Goal: Information Seeking & Learning: Find specific fact

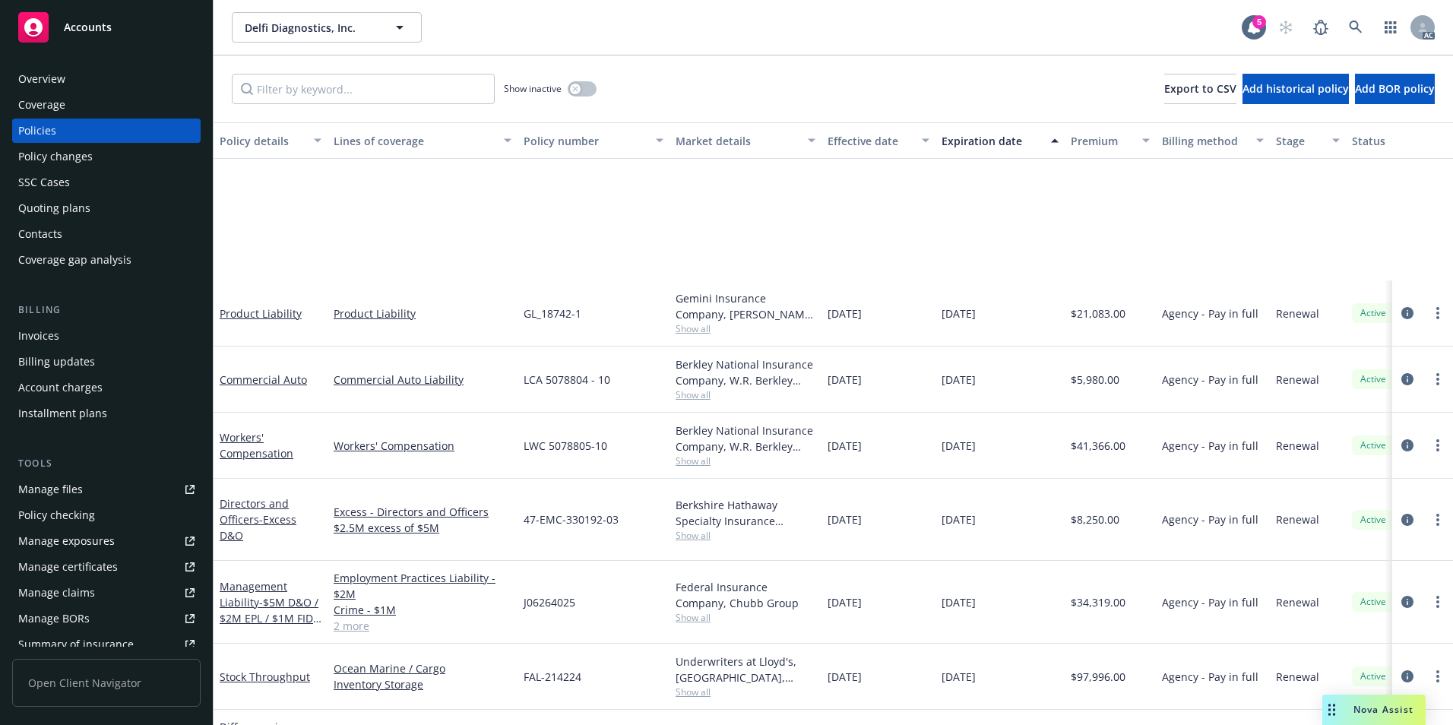
scroll to position [242, 0]
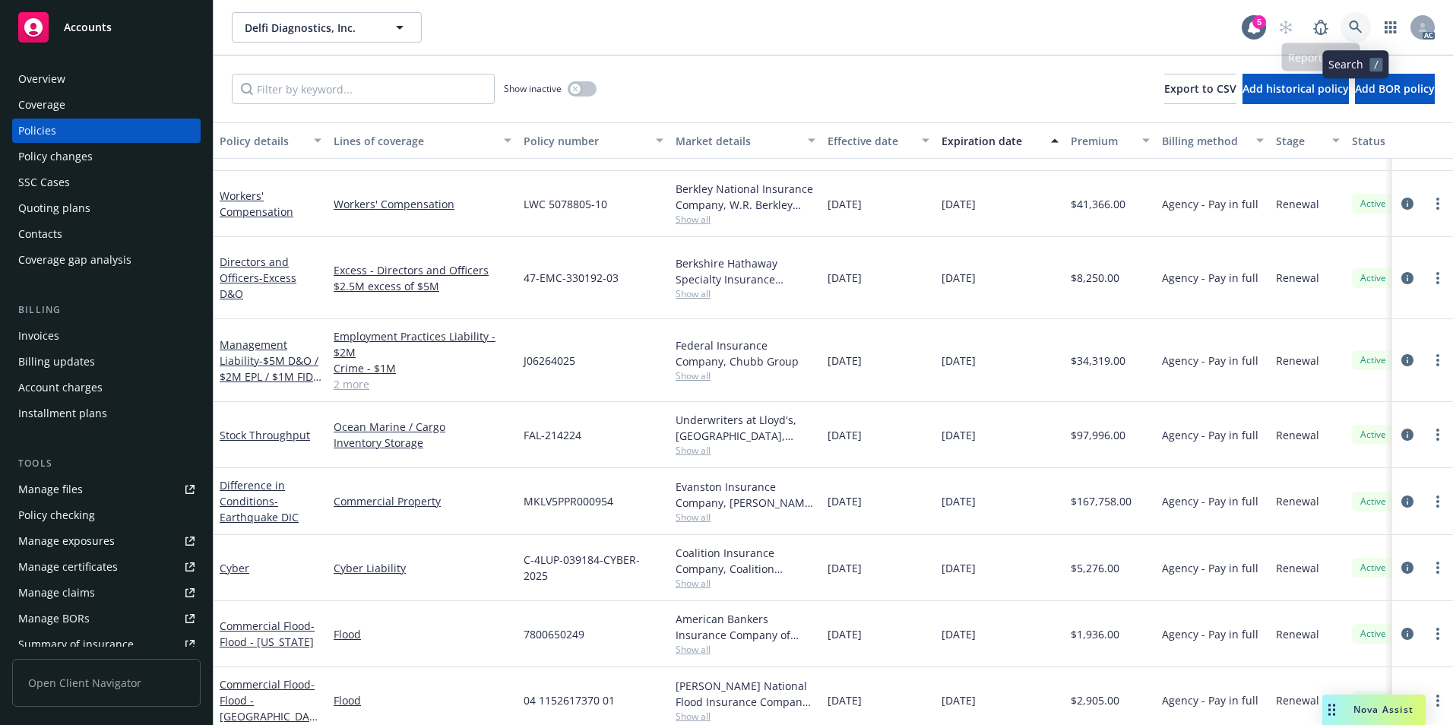
click at [1352, 23] on icon at bounding box center [1356, 28] width 14 height 14
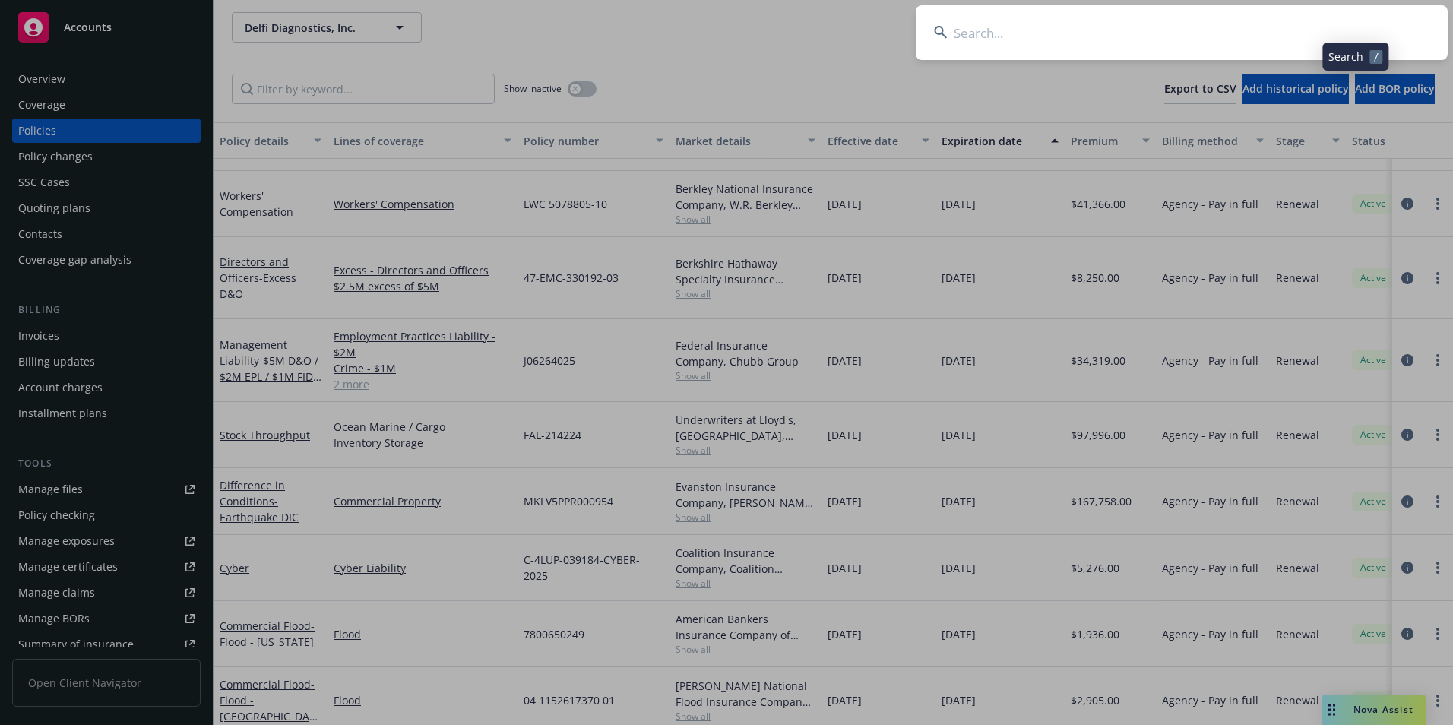
click at [1282, 23] on input at bounding box center [1182, 32] width 532 height 55
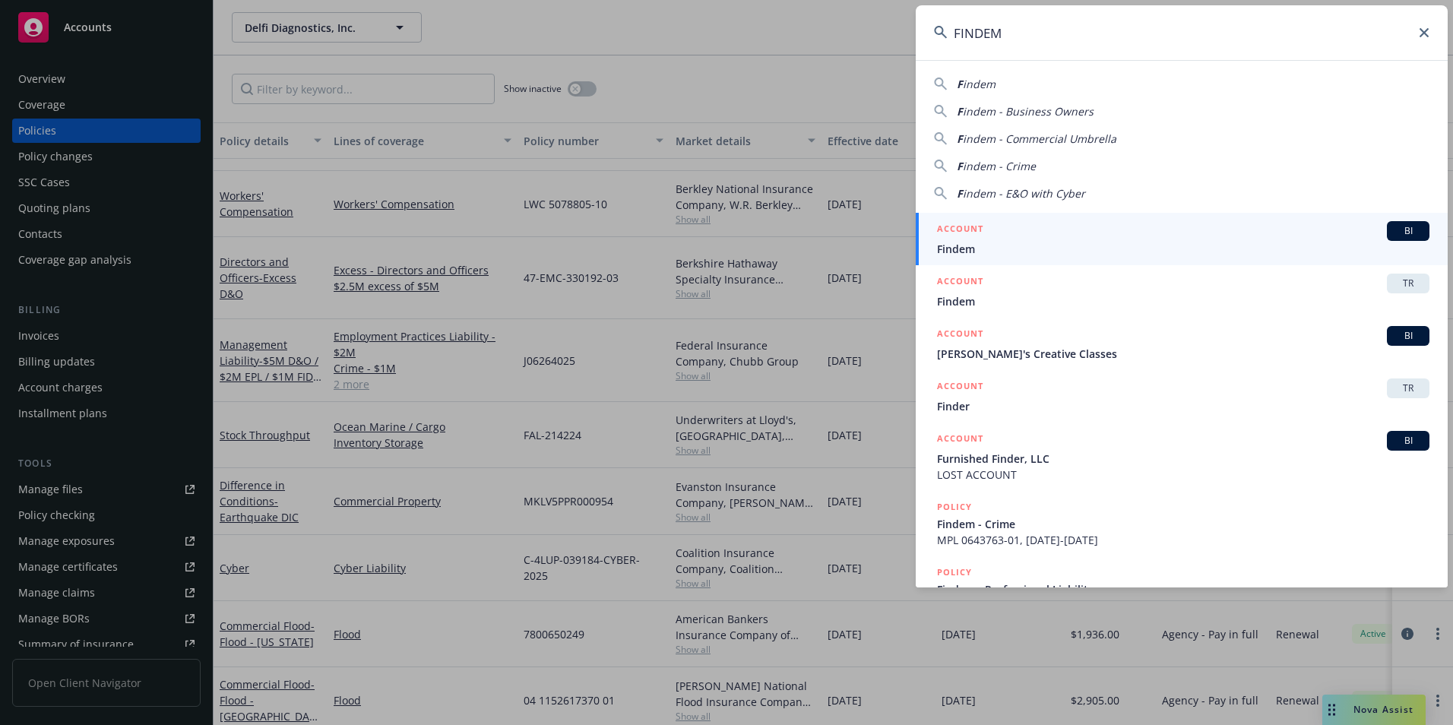
type input "FINDEM"
click at [1190, 232] on div "ACCOUNT BI" at bounding box center [1183, 231] width 492 height 20
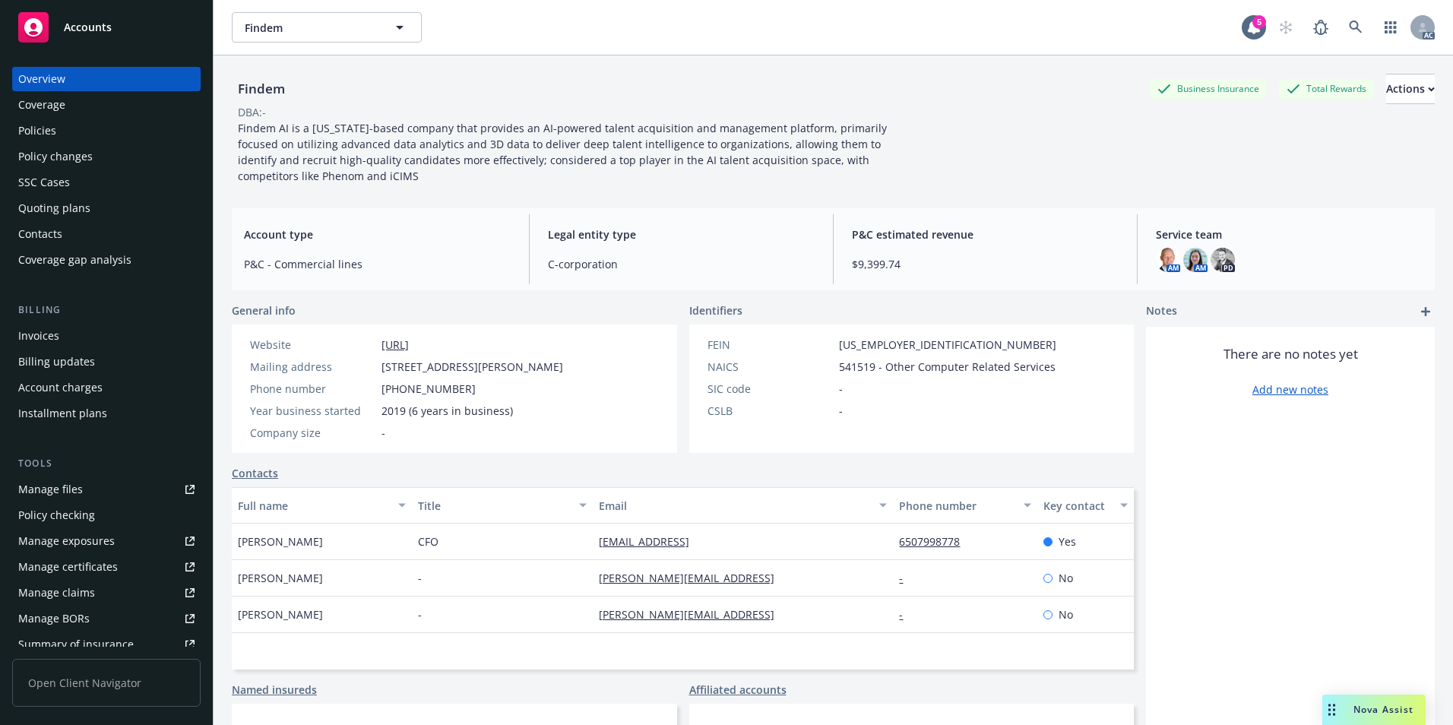
click at [122, 132] on div "Policies" at bounding box center [106, 131] width 176 height 24
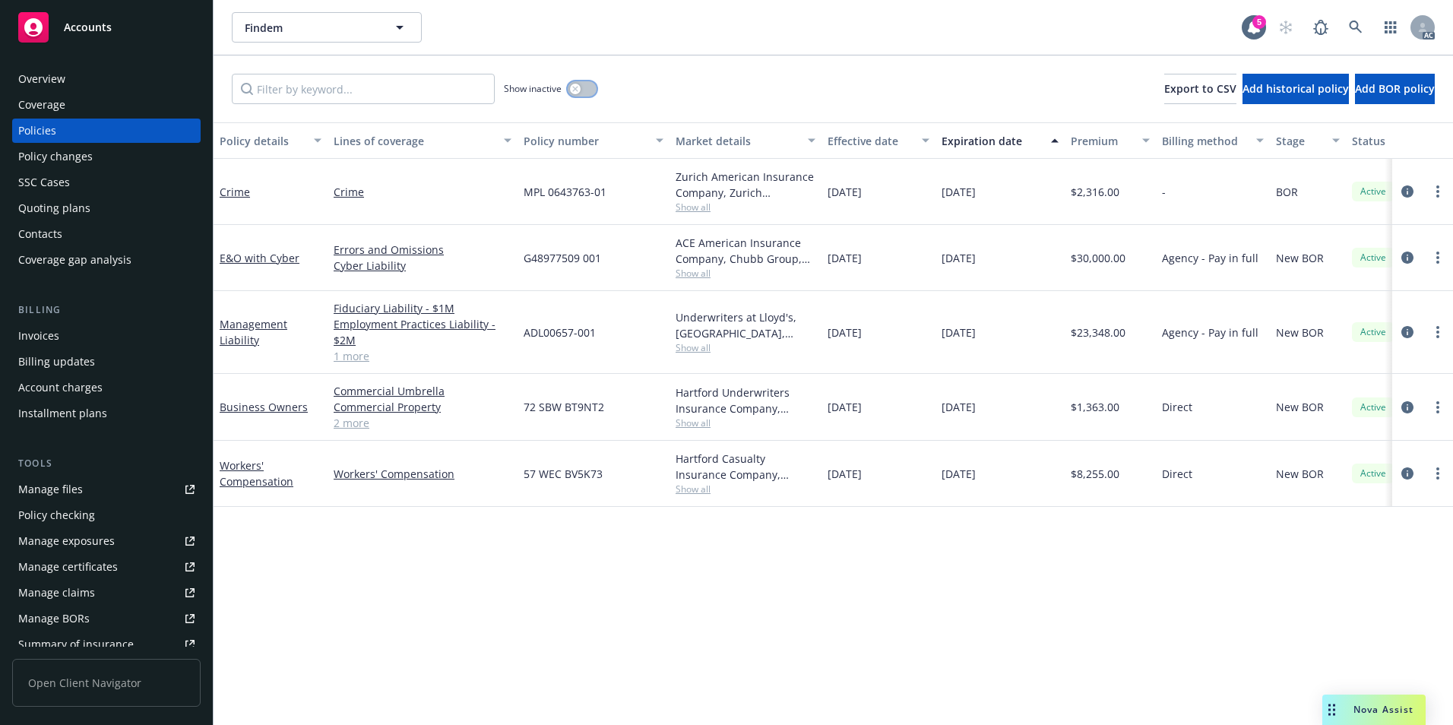
click at [582, 90] on button "button" at bounding box center [582, 88] width 29 height 15
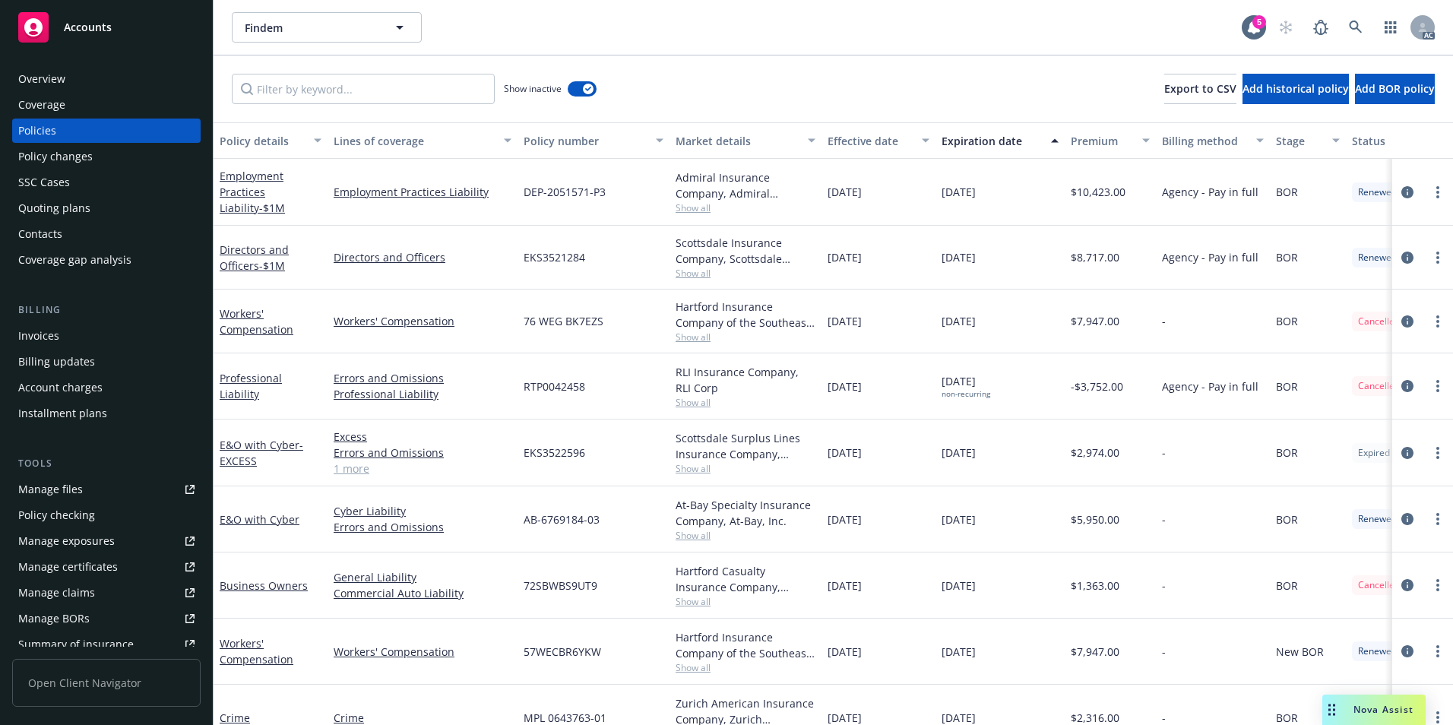
click at [873, 138] on div "Effective date" at bounding box center [870, 141] width 85 height 16
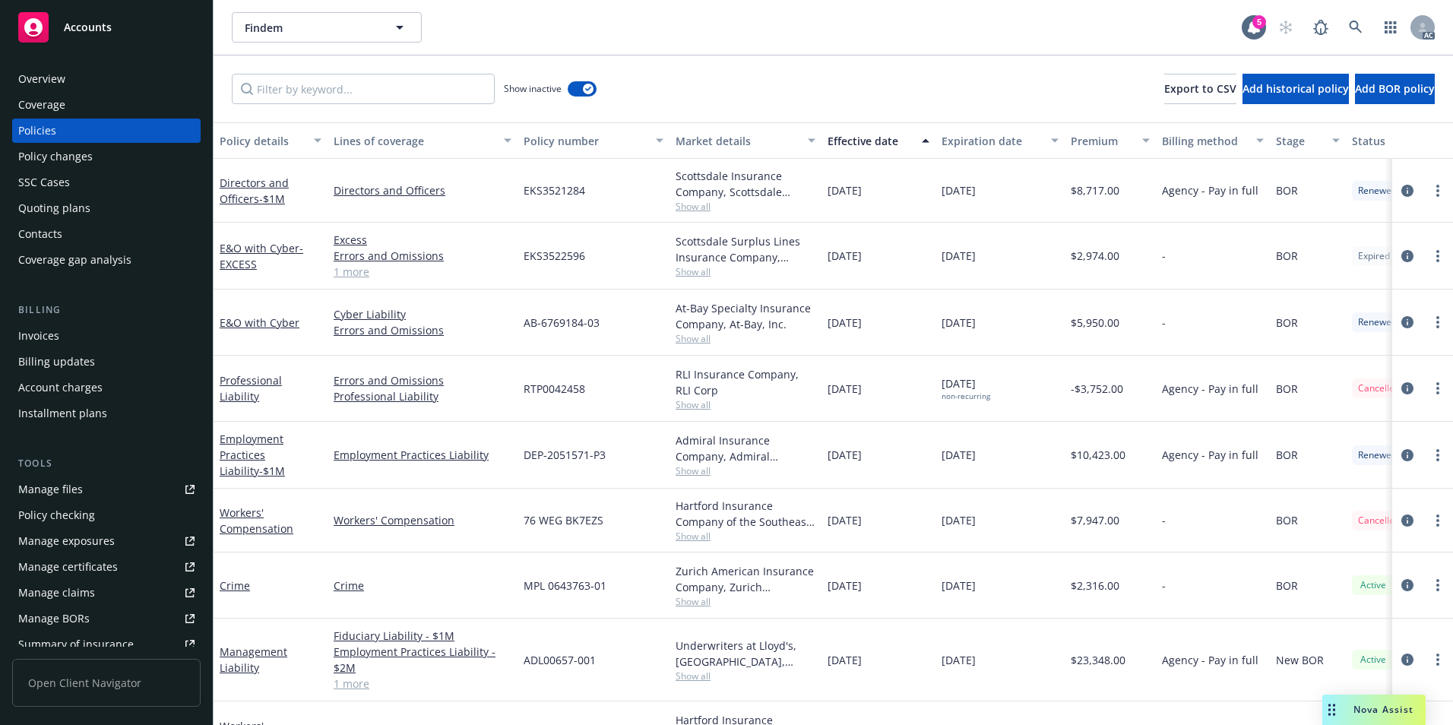
click at [873, 138] on div "Effective date" at bounding box center [870, 141] width 85 height 16
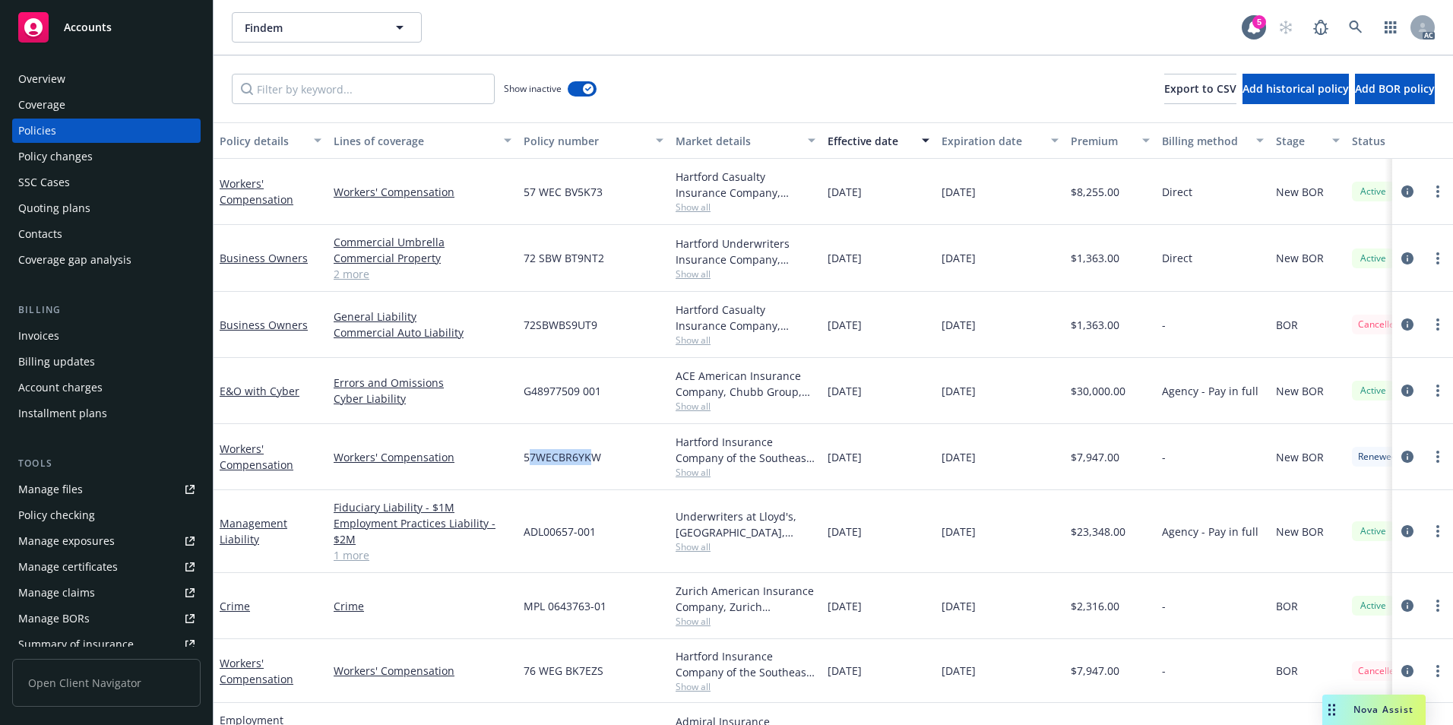
drag, startPoint x: 528, startPoint y: 467, endPoint x: 590, endPoint y: 474, distance: 62.7
click at [590, 474] on div "57WECBR6YKW" at bounding box center [594, 457] width 152 height 66
drag, startPoint x: 590, startPoint y: 474, endPoint x: 559, endPoint y: 480, distance: 32.4
click at [568, 479] on div "57WECBR6YKW" at bounding box center [594, 457] width 152 height 66
click at [516, 466] on div "Workers' Compensation" at bounding box center [423, 457] width 190 height 66
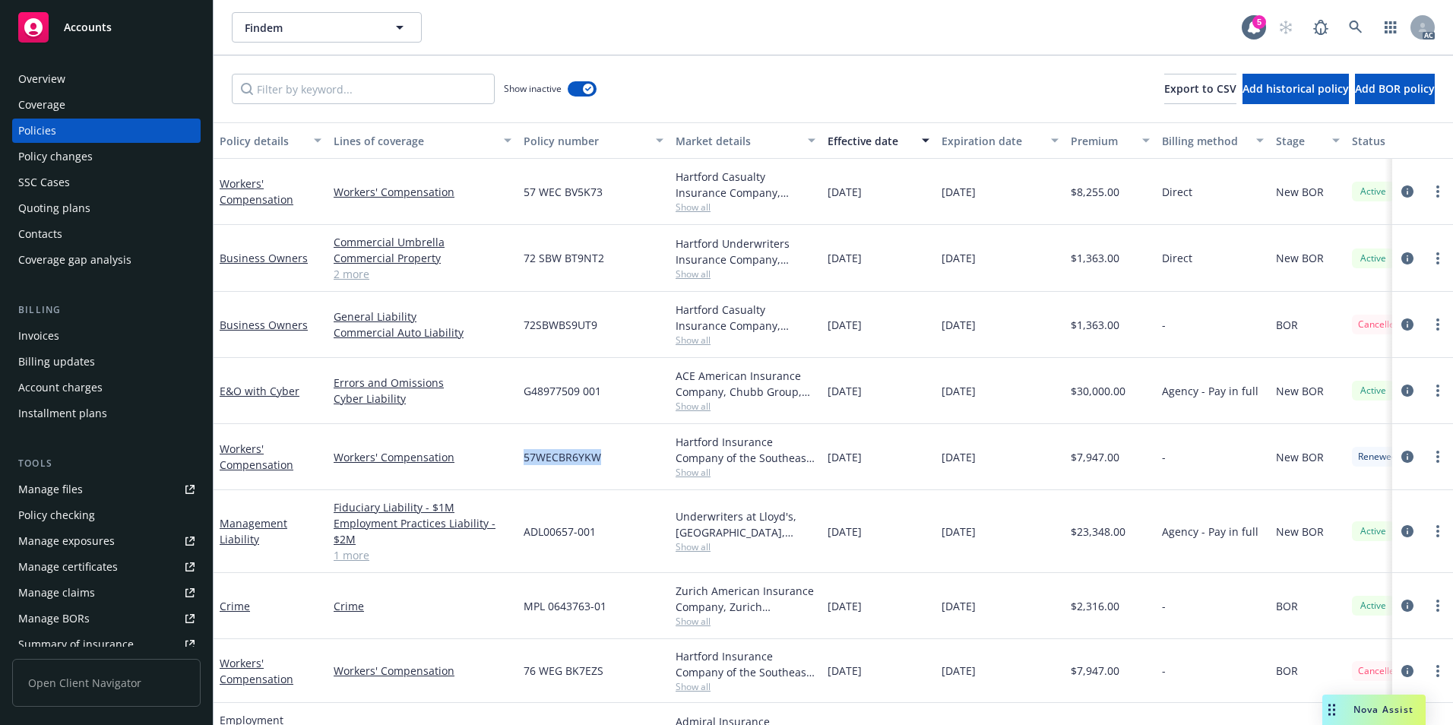
drag, startPoint x: 518, startPoint y: 464, endPoint x: 603, endPoint y: 469, distance: 84.5
click at [603, 469] on div "57WECBR6YKW" at bounding box center [594, 457] width 152 height 66
copy span "57WECBR6YKW"
click at [242, 467] on link "Workers' Compensation" at bounding box center [257, 457] width 74 height 30
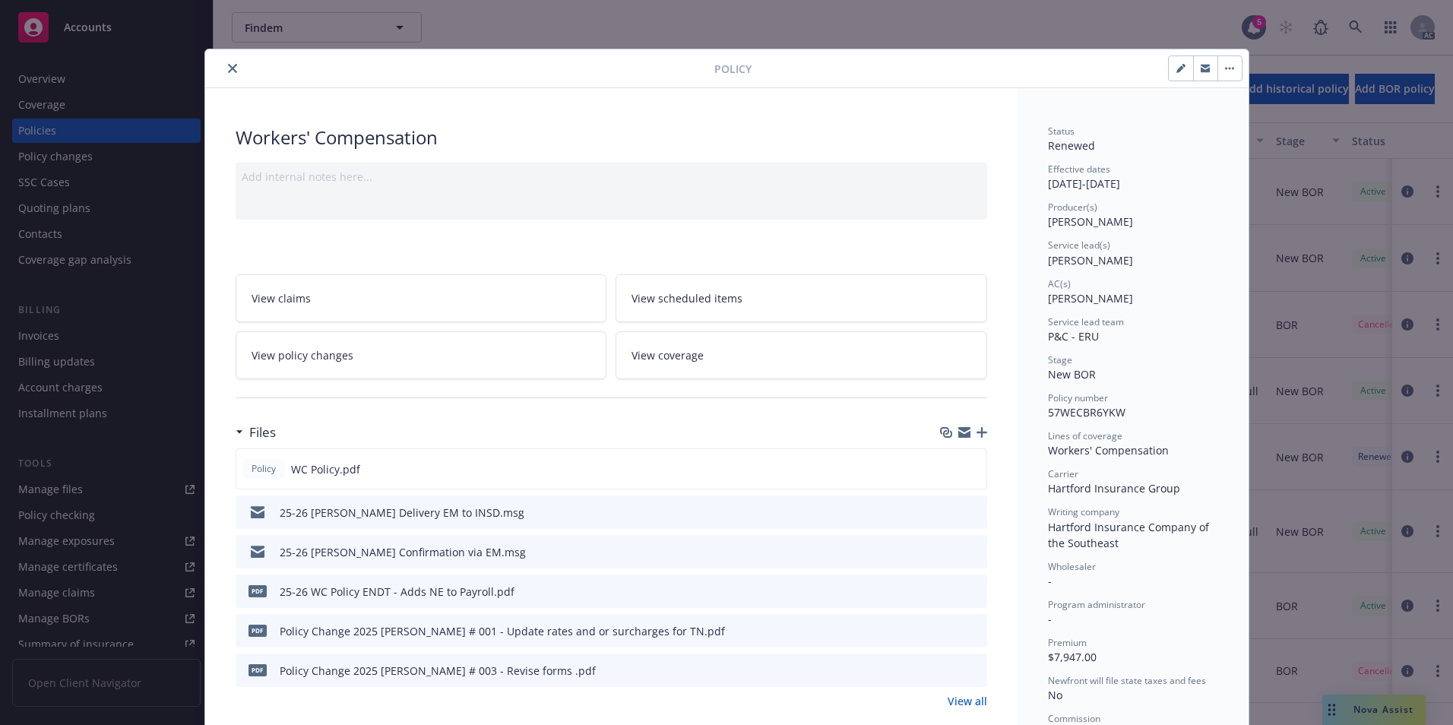
click at [228, 70] on icon "close" at bounding box center [232, 68] width 9 height 9
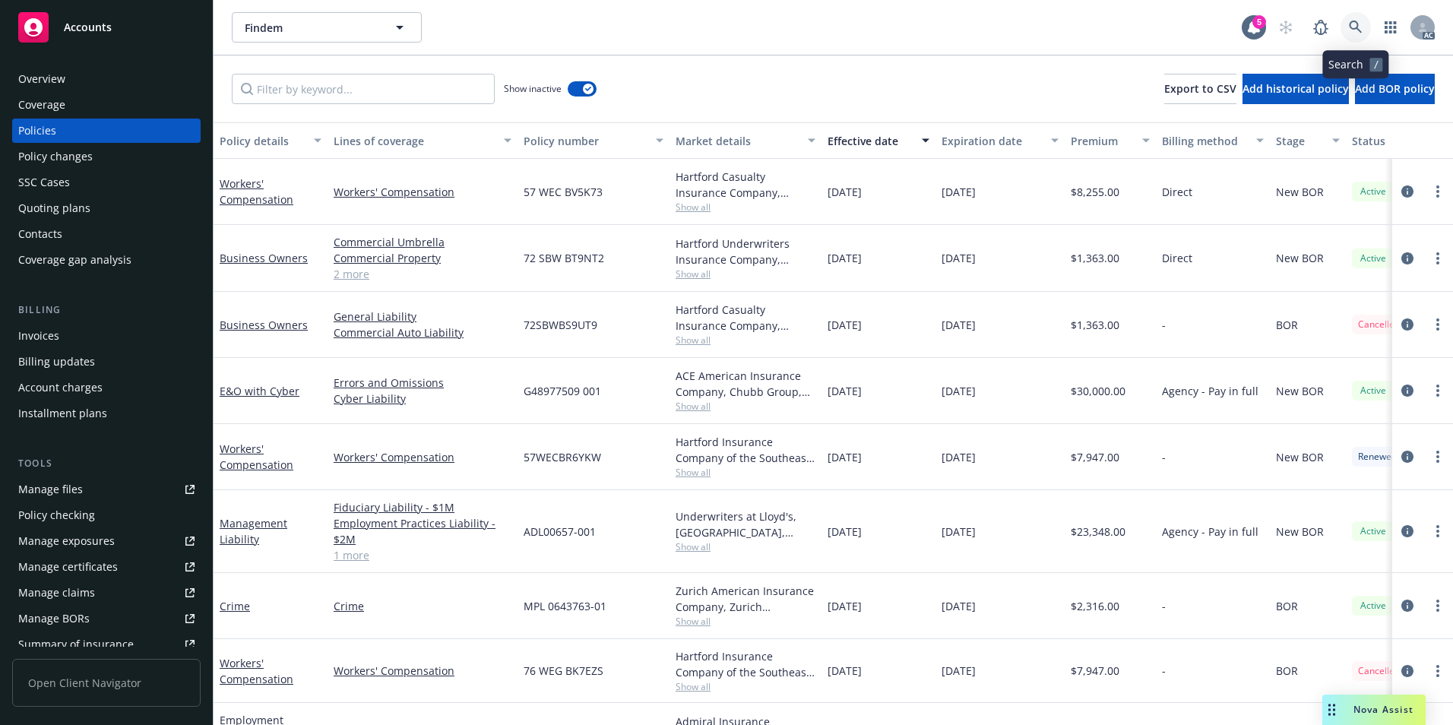
click at [1359, 22] on link at bounding box center [1356, 27] width 30 height 30
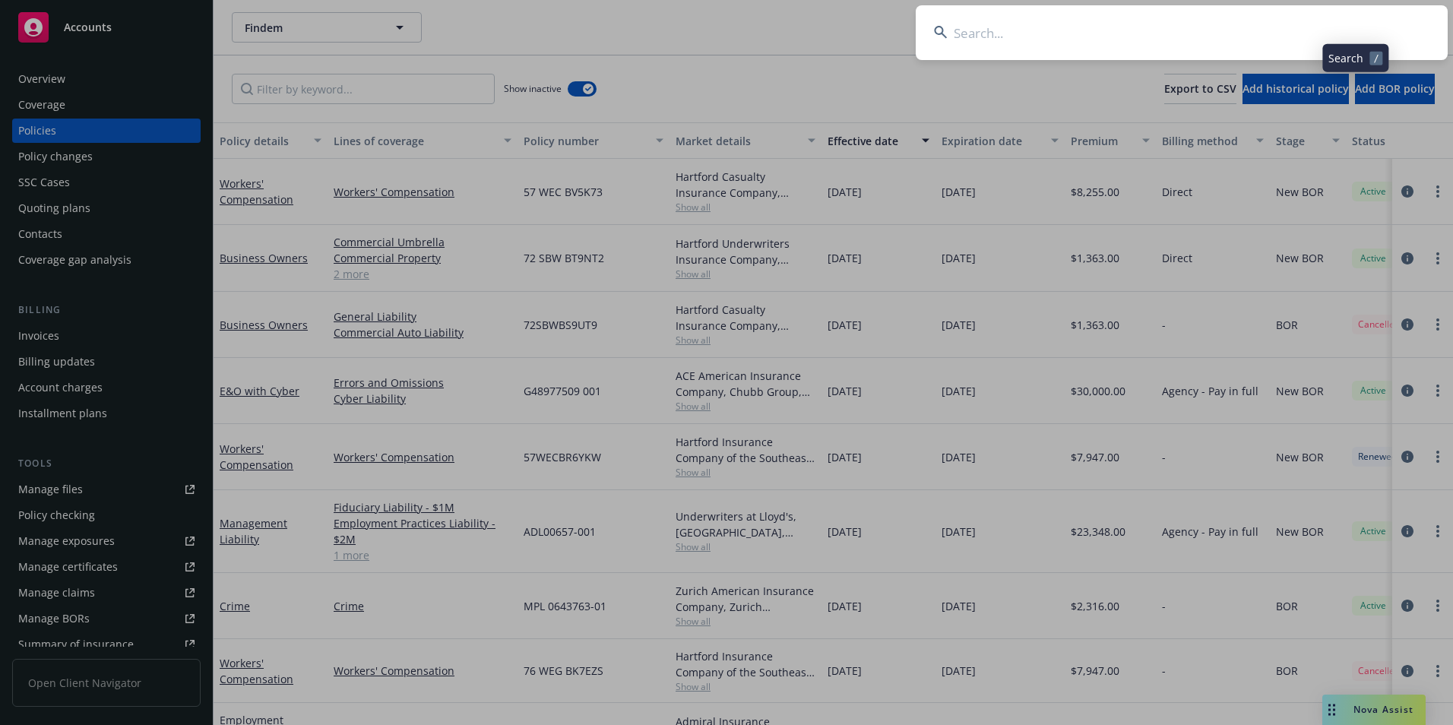
click at [1260, 25] on input at bounding box center [1182, 32] width 532 height 55
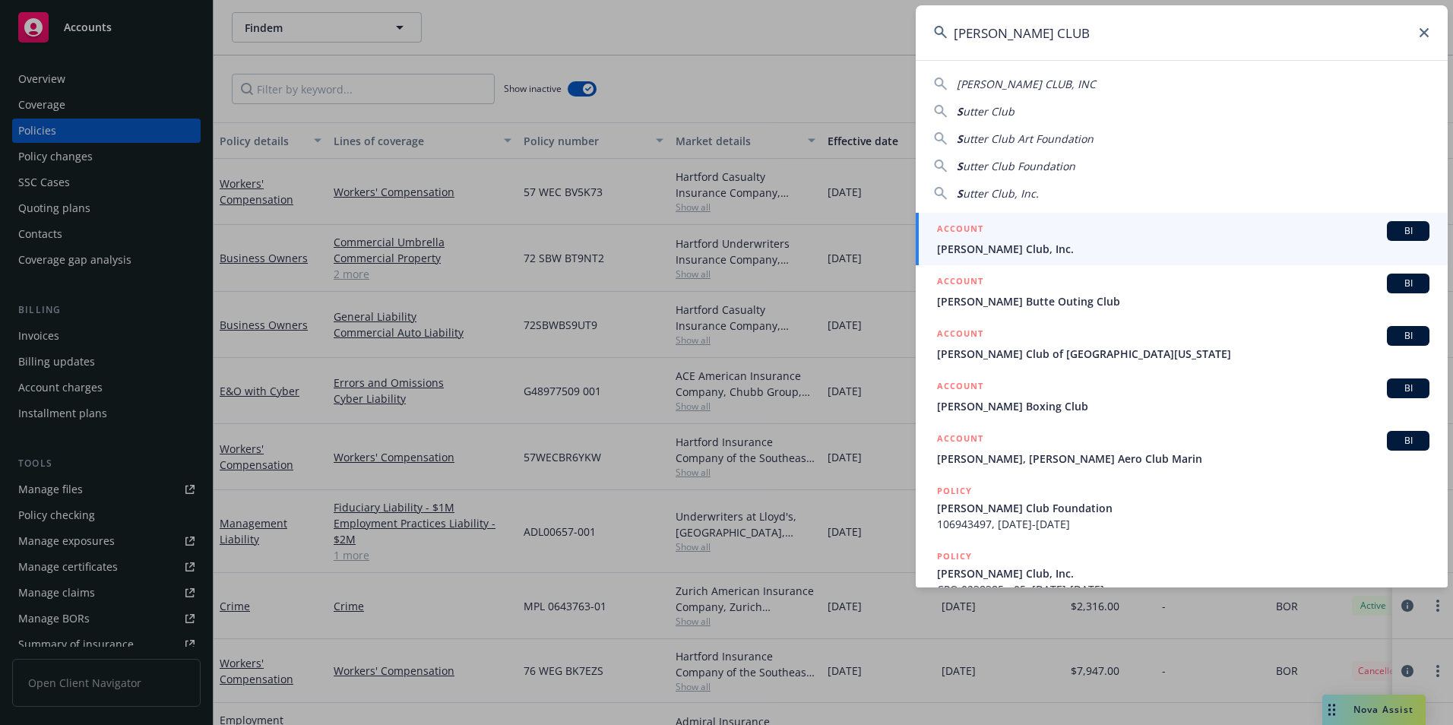
type input "[PERSON_NAME] CLUB"
click at [1005, 241] on span "[PERSON_NAME] Club, Inc." at bounding box center [1183, 249] width 492 height 16
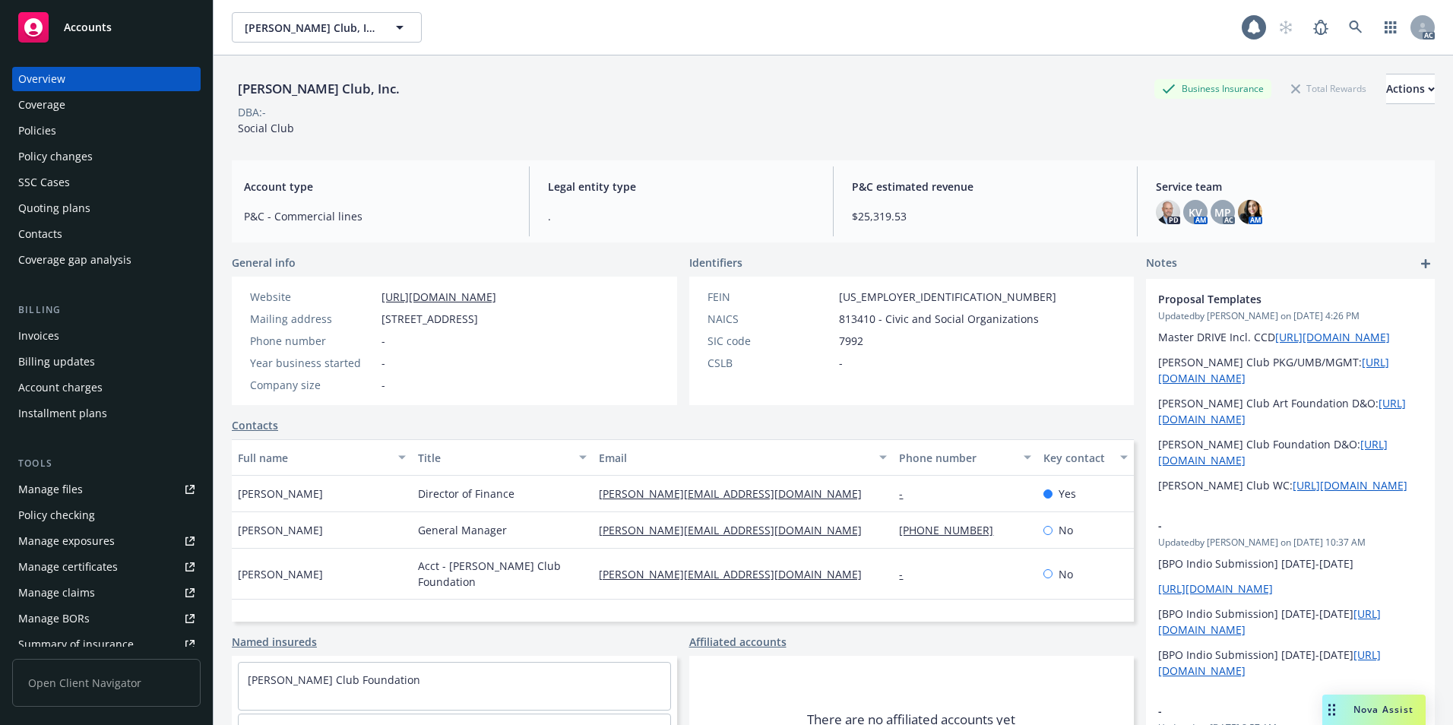
click at [88, 135] on div "Policies" at bounding box center [106, 131] width 176 height 24
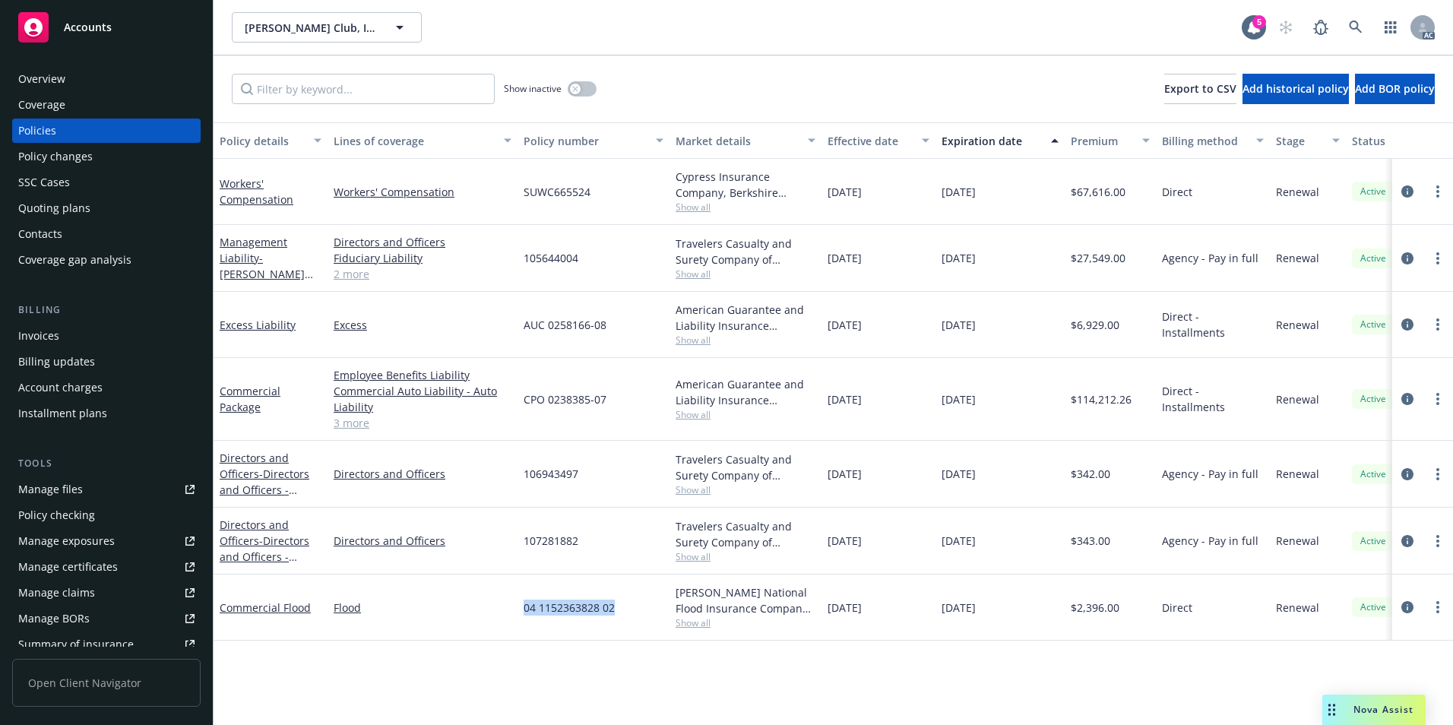
drag, startPoint x: 622, startPoint y: 613, endPoint x: 521, endPoint y: 619, distance: 101.2
click at [521, 619] on div "04 1152363828 02" at bounding box center [594, 608] width 152 height 66
copy span "04 1152363828 02"
click at [260, 609] on link "Commercial Flood" at bounding box center [265, 607] width 91 height 14
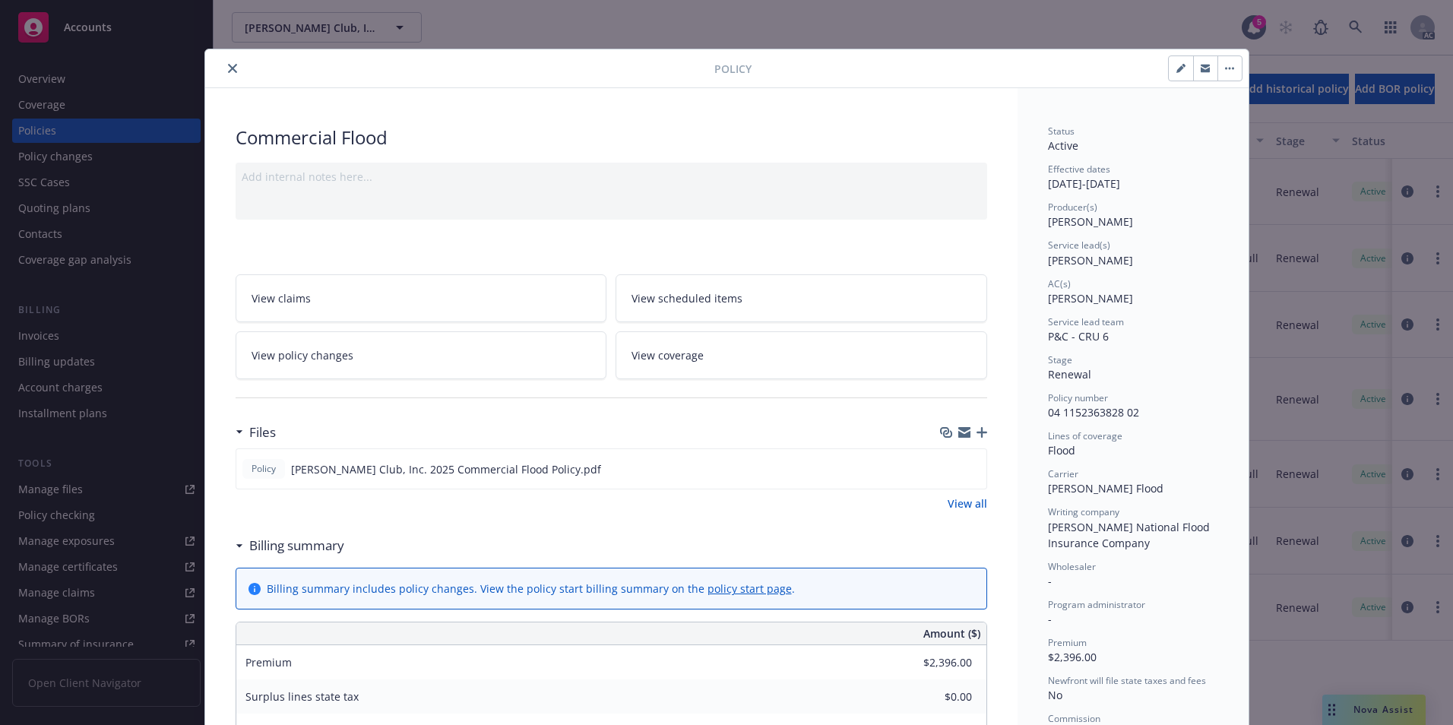
drag, startPoint x: 229, startPoint y: 73, endPoint x: 246, endPoint y: 78, distance: 18.3
click at [229, 73] on button "close" at bounding box center [232, 68] width 18 height 18
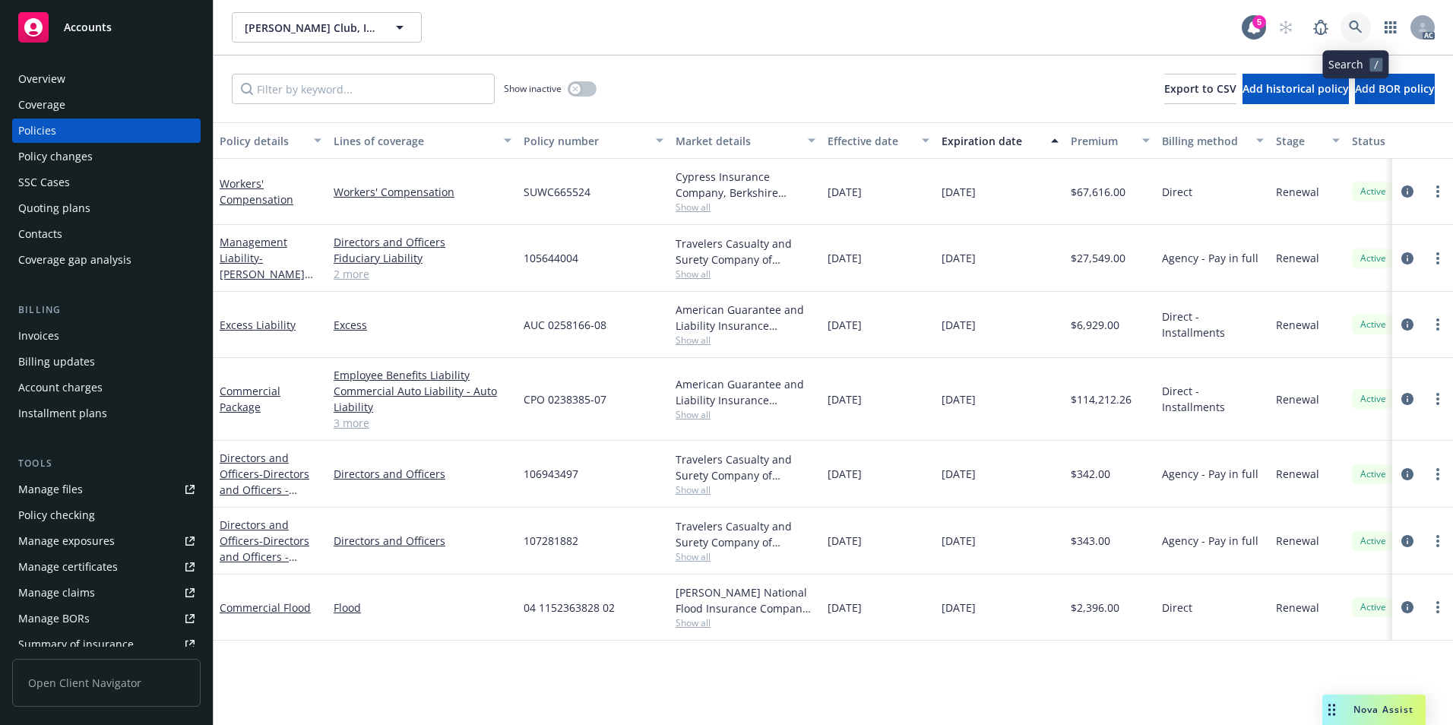
click at [1352, 27] on icon at bounding box center [1356, 28] width 14 height 14
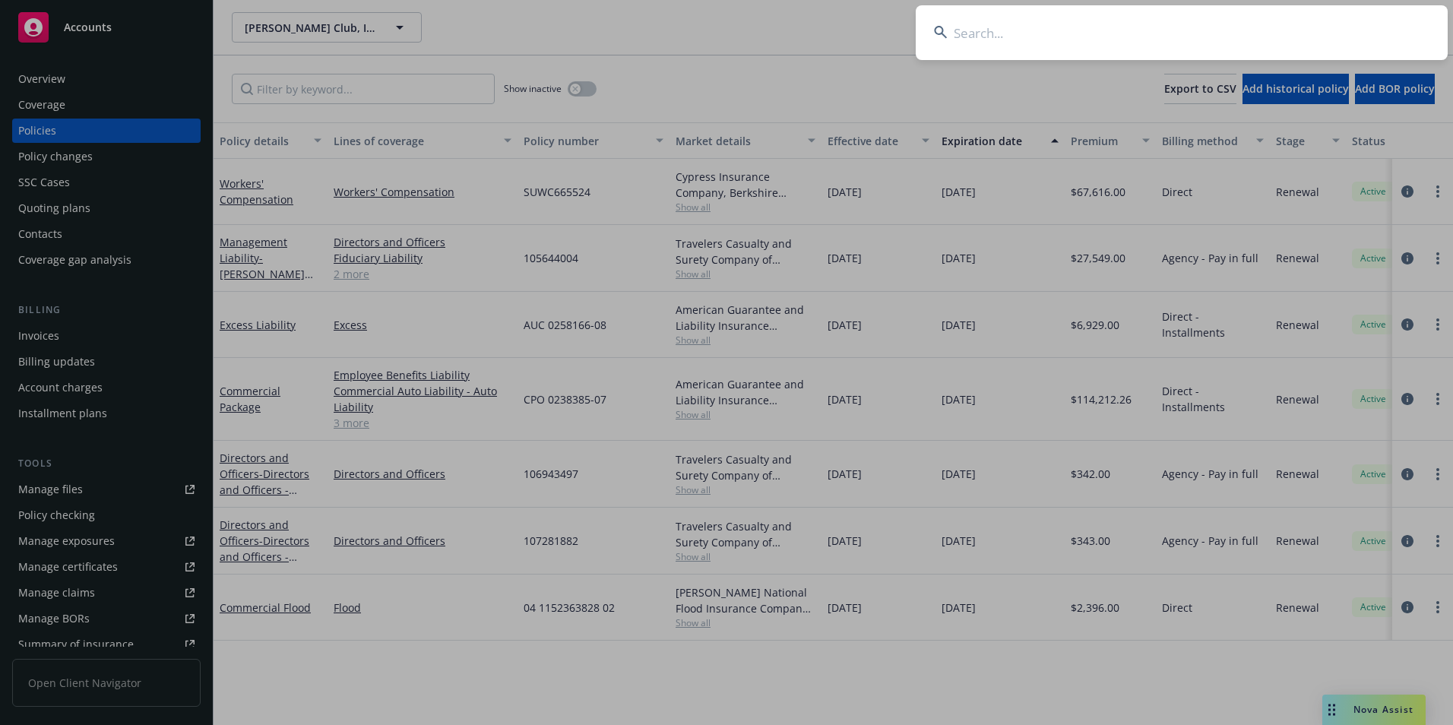
click at [1199, 29] on input at bounding box center [1182, 32] width 532 height 55
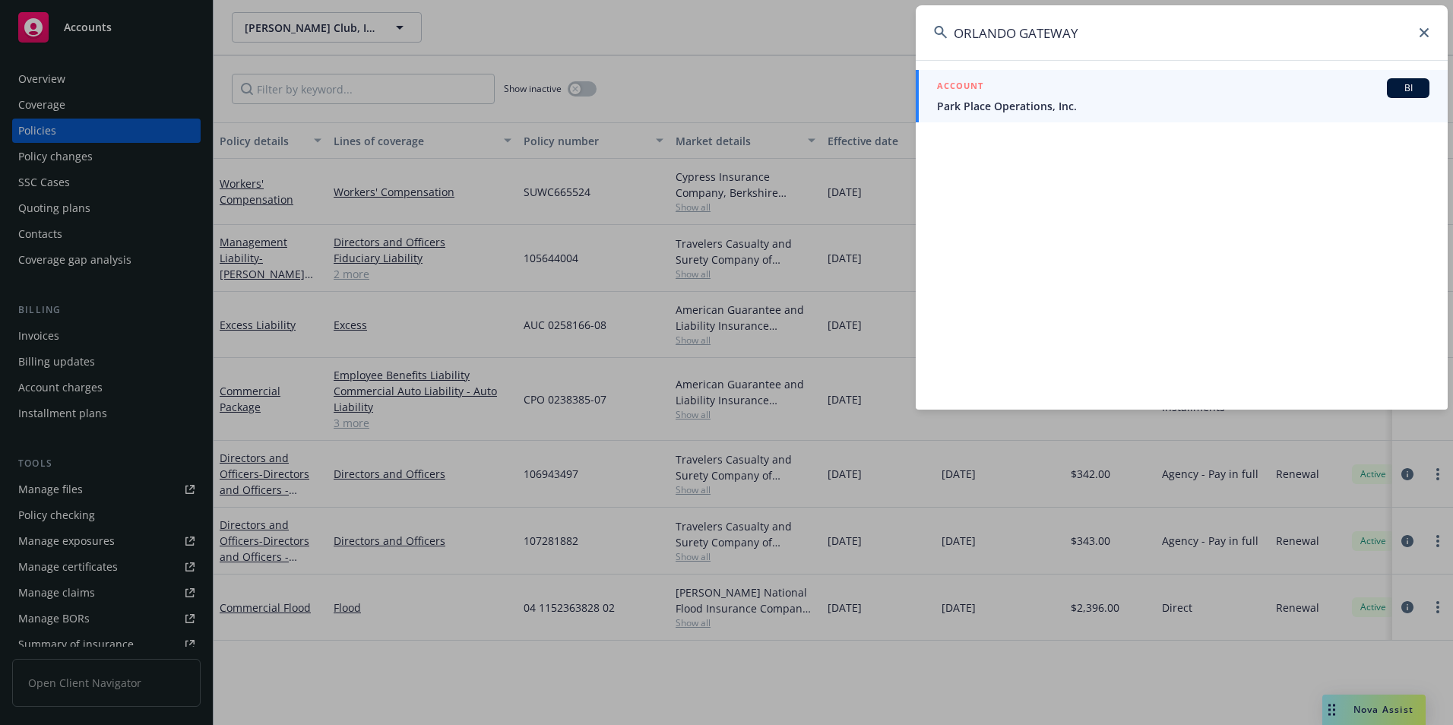
type input "ORLANDO GATEWAY"
click at [1015, 93] on div "ACCOUNT BI" at bounding box center [1183, 88] width 492 height 20
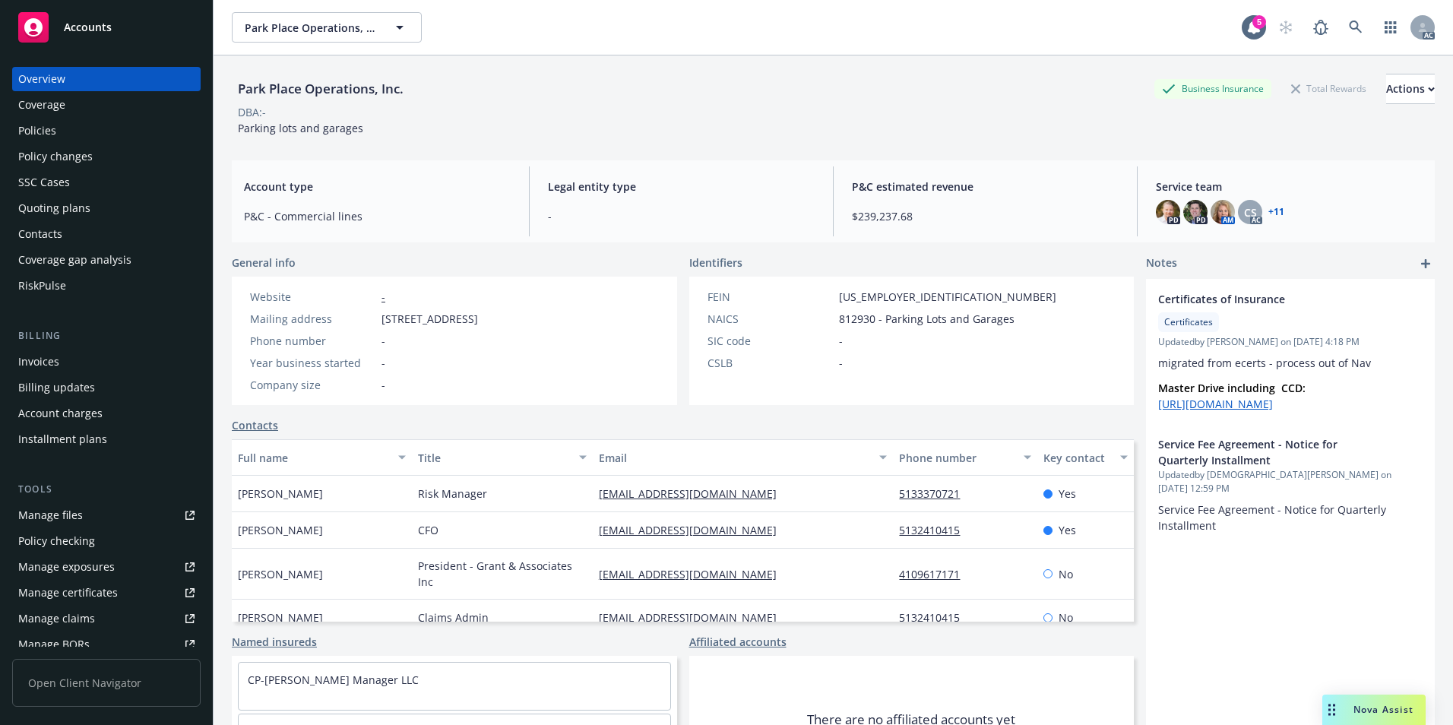
click at [51, 128] on div "Policies" at bounding box center [37, 131] width 38 height 24
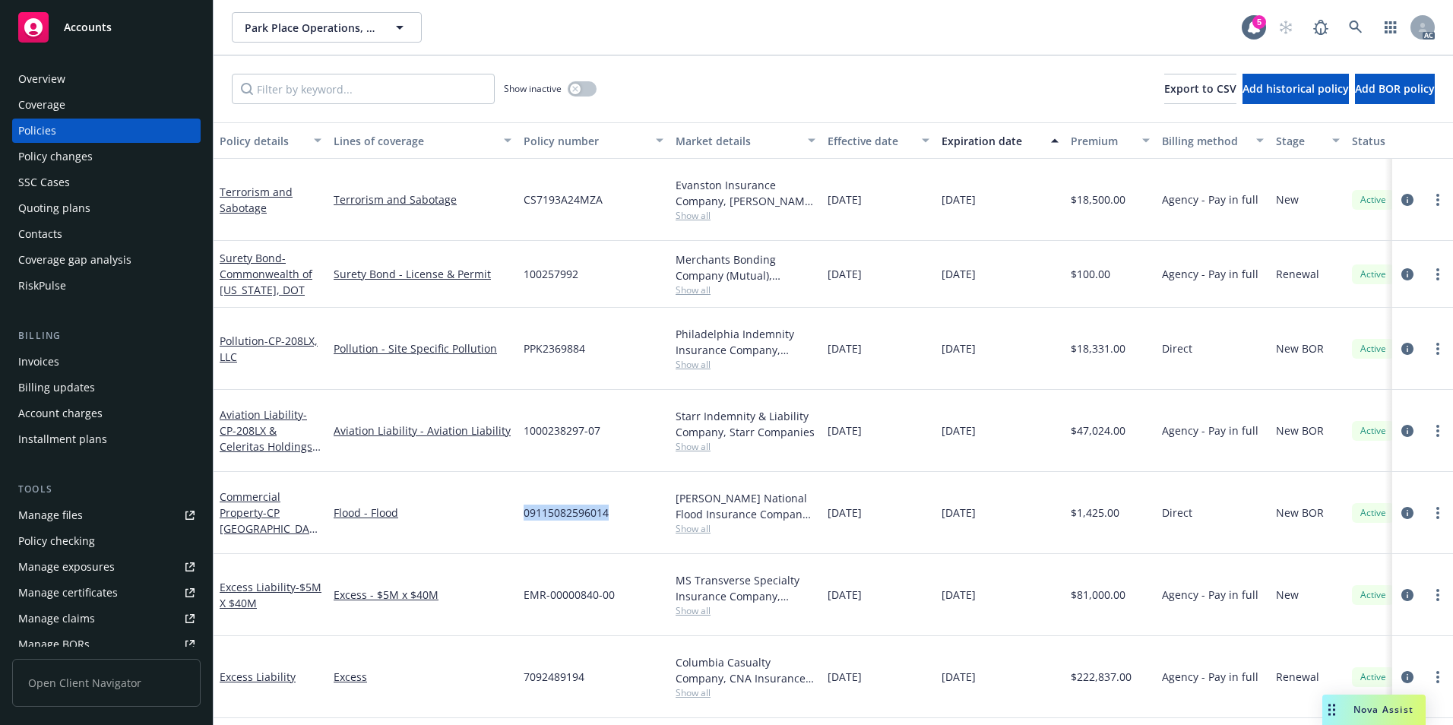
drag, startPoint x: 522, startPoint y: 465, endPoint x: 610, endPoint y: 467, distance: 88.2
click at [610, 472] on div "09115082596014" at bounding box center [594, 513] width 152 height 82
copy span "09115082596014"
click at [263, 505] on span "- CP [GEOGRAPHIC_DATA] - [STREET_ADDRESS]" at bounding box center [269, 536] width 98 height 62
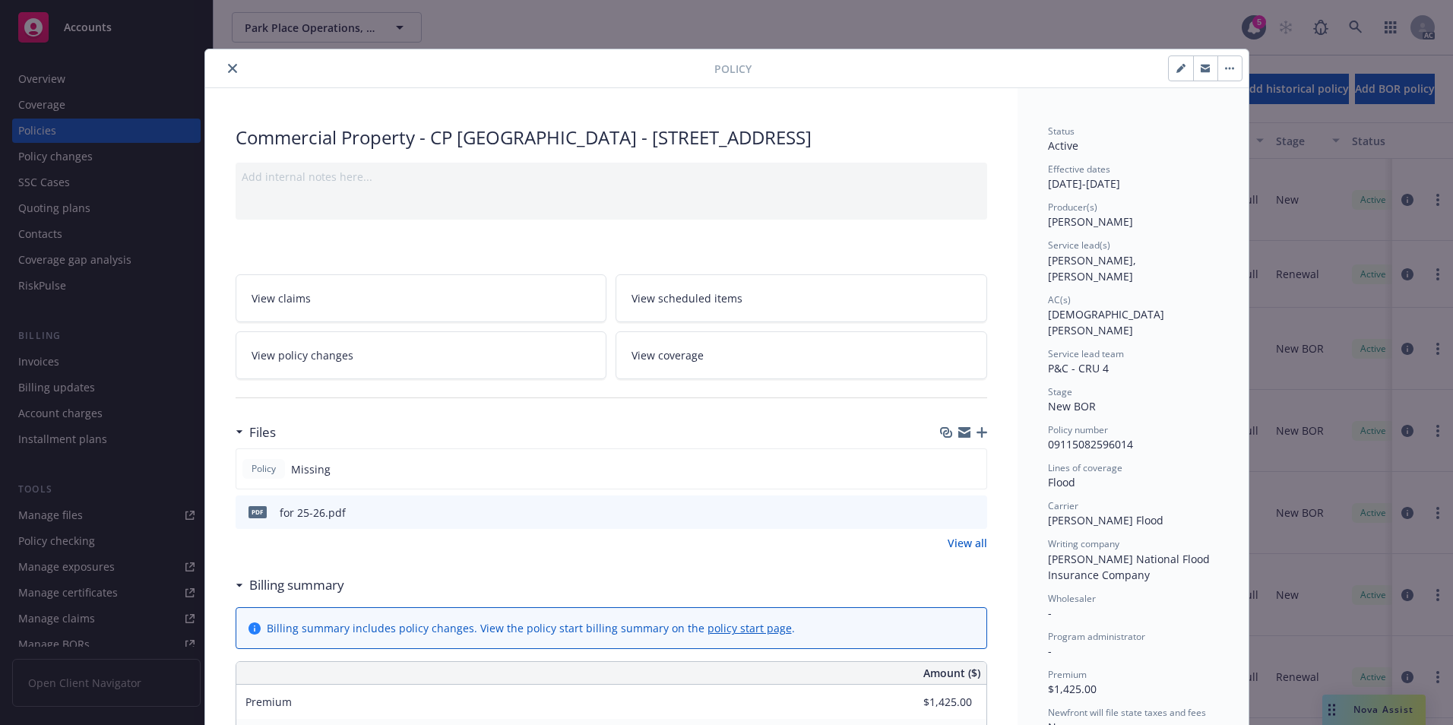
drag, startPoint x: 223, startPoint y: 65, endPoint x: 308, endPoint y: 68, distance: 85.2
click at [228, 65] on icon "close" at bounding box center [232, 68] width 9 height 9
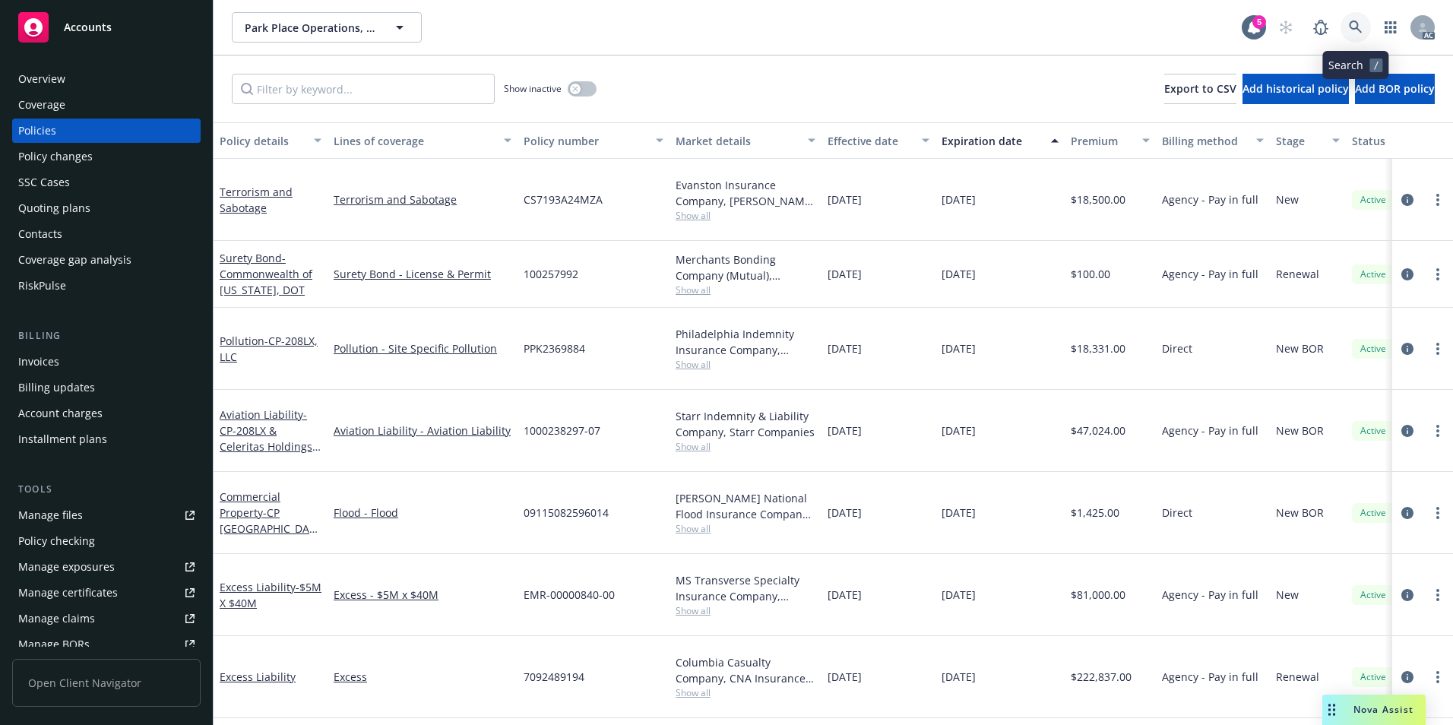
click at [1357, 24] on icon at bounding box center [1355, 27] width 13 height 13
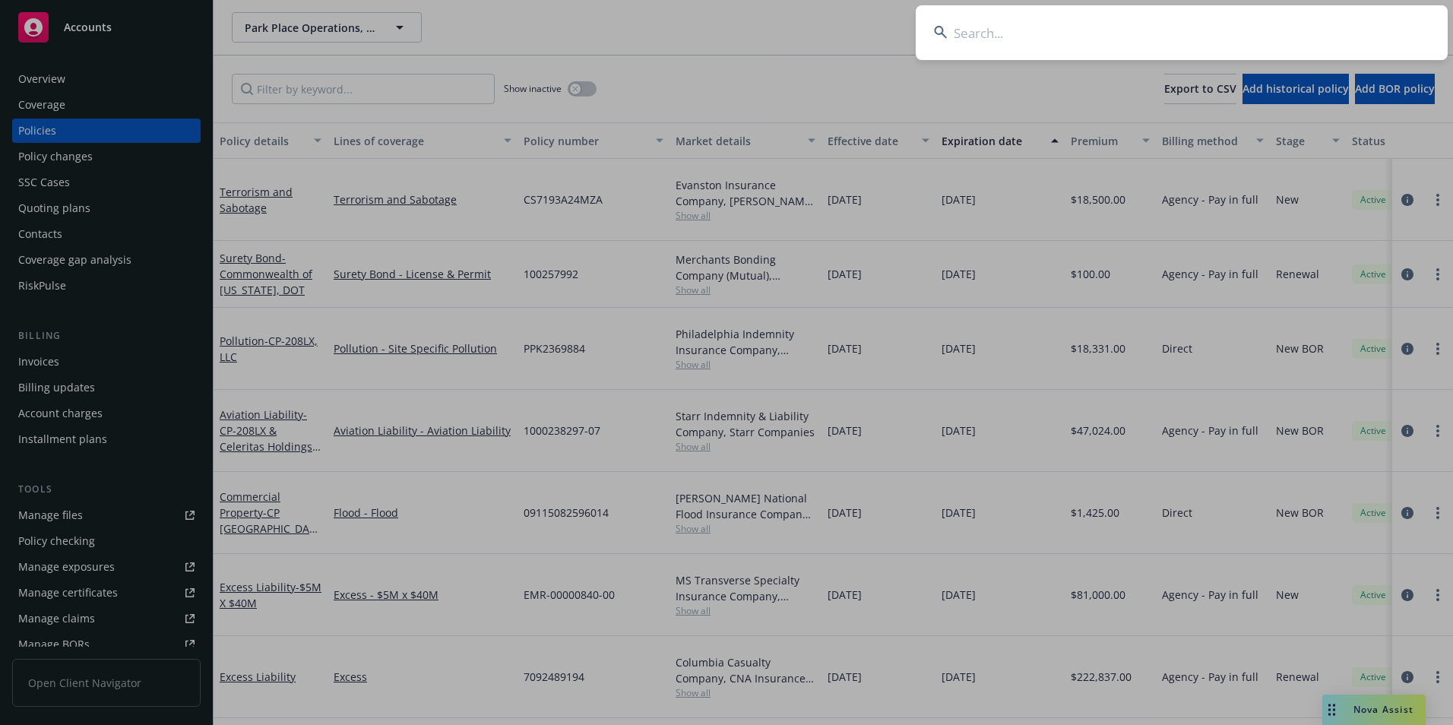
click at [1292, 36] on input at bounding box center [1182, 32] width 532 height 55
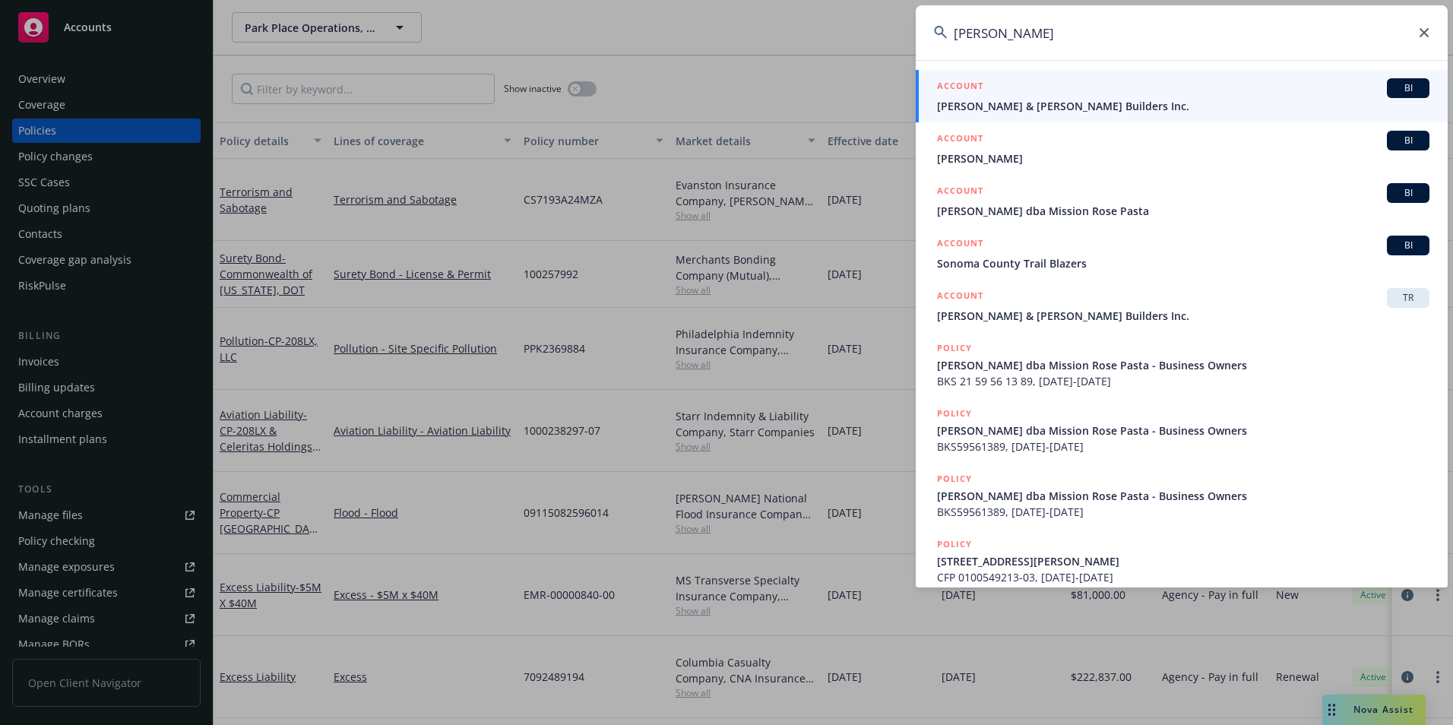
type input "[PERSON_NAME]"
click at [1187, 102] on span "[PERSON_NAME] & [PERSON_NAME] Builders Inc." at bounding box center [1183, 106] width 492 height 16
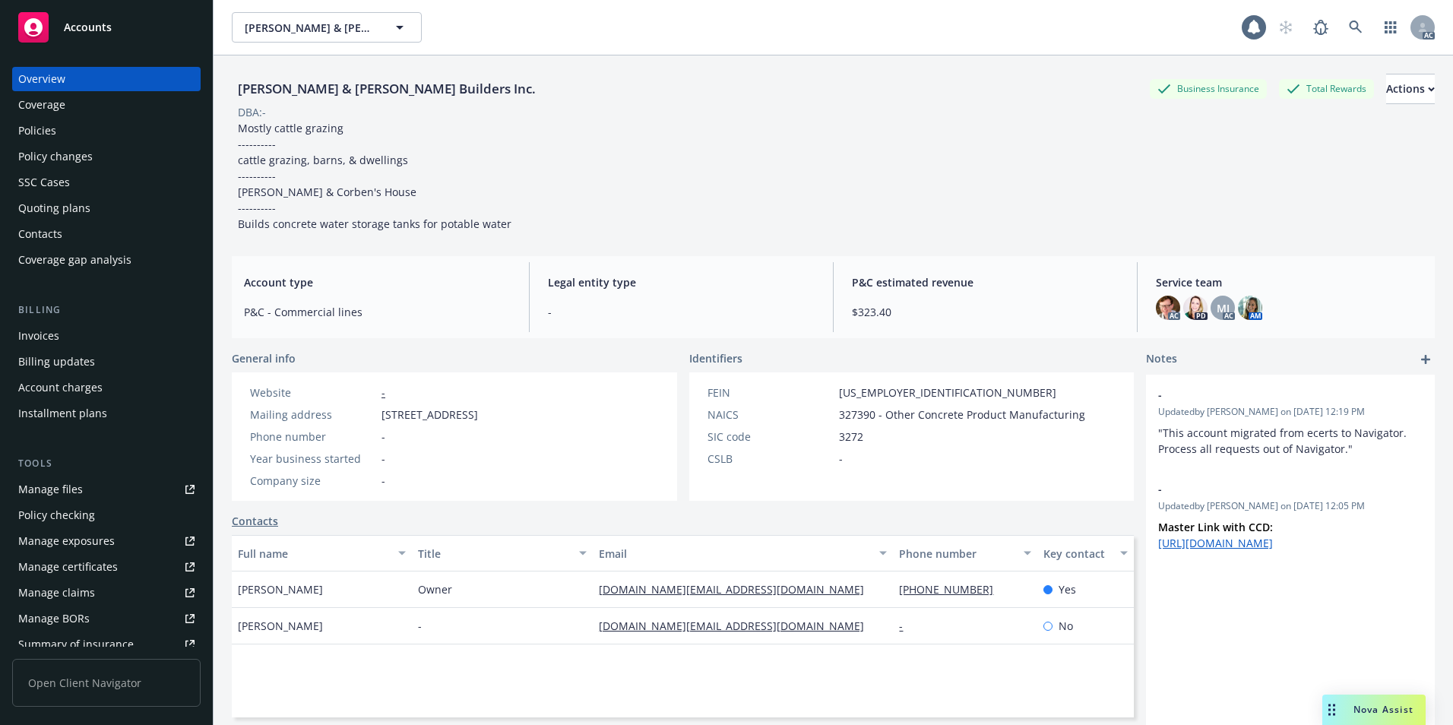
click at [84, 133] on div "Policies" at bounding box center [106, 131] width 176 height 24
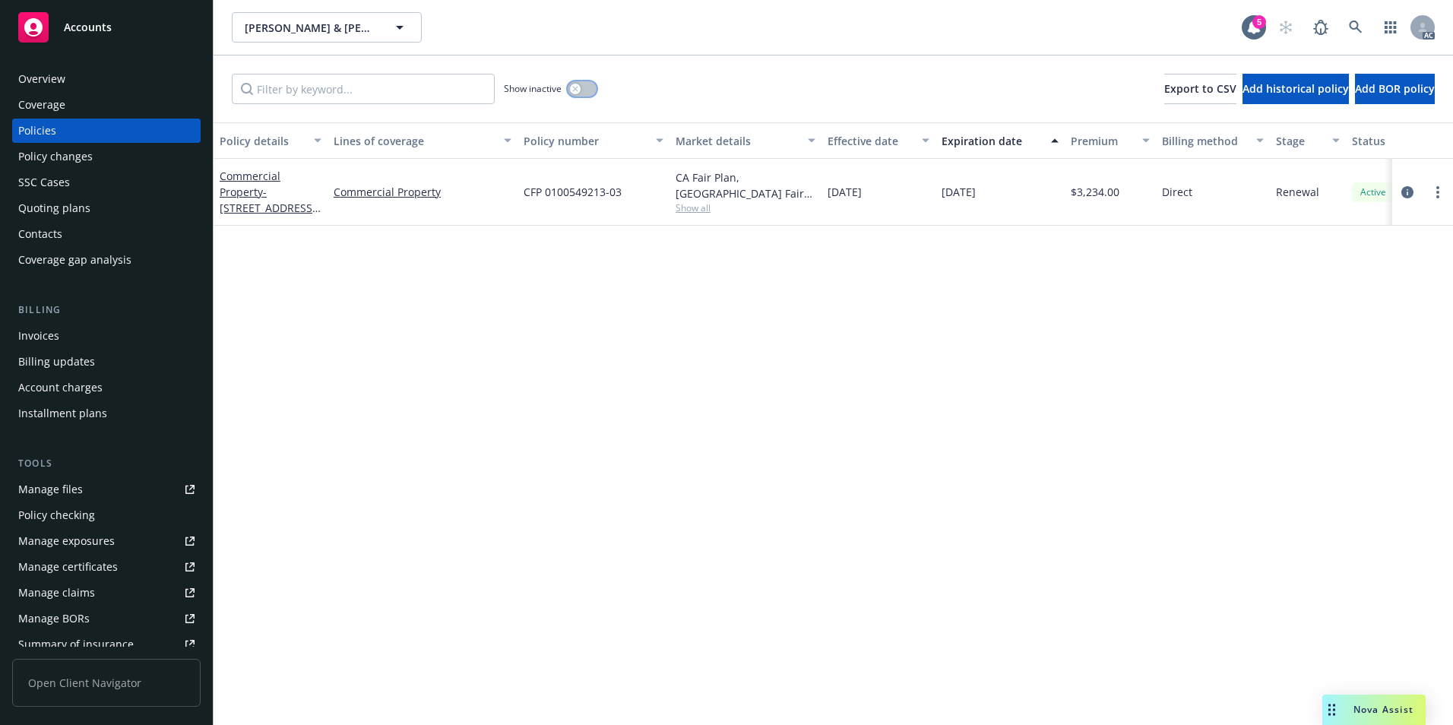
click at [578, 84] on div "button" at bounding box center [575, 89] width 11 height 11
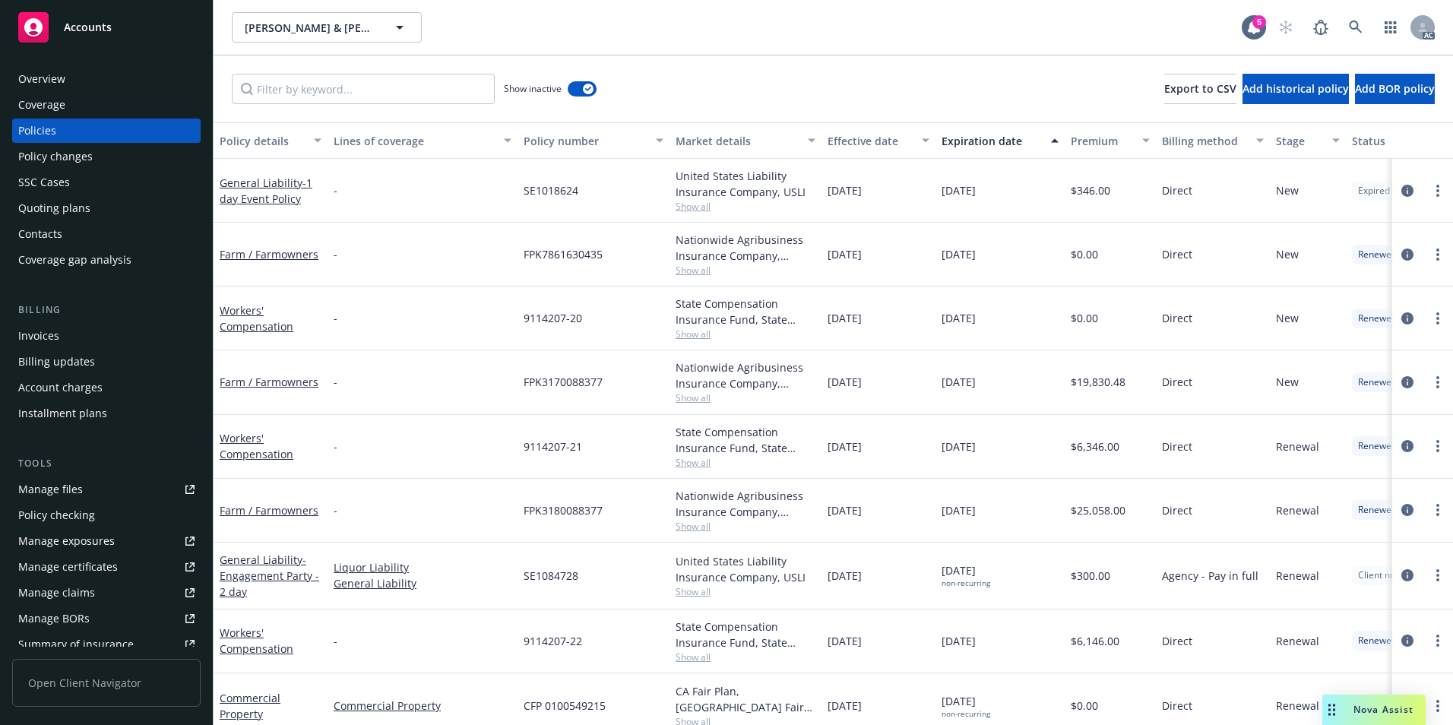
drag, startPoint x: 901, startPoint y: 138, endPoint x: 888, endPoint y: 136, distance: 13.0
click at [901, 138] on div "Effective date" at bounding box center [870, 141] width 85 height 16
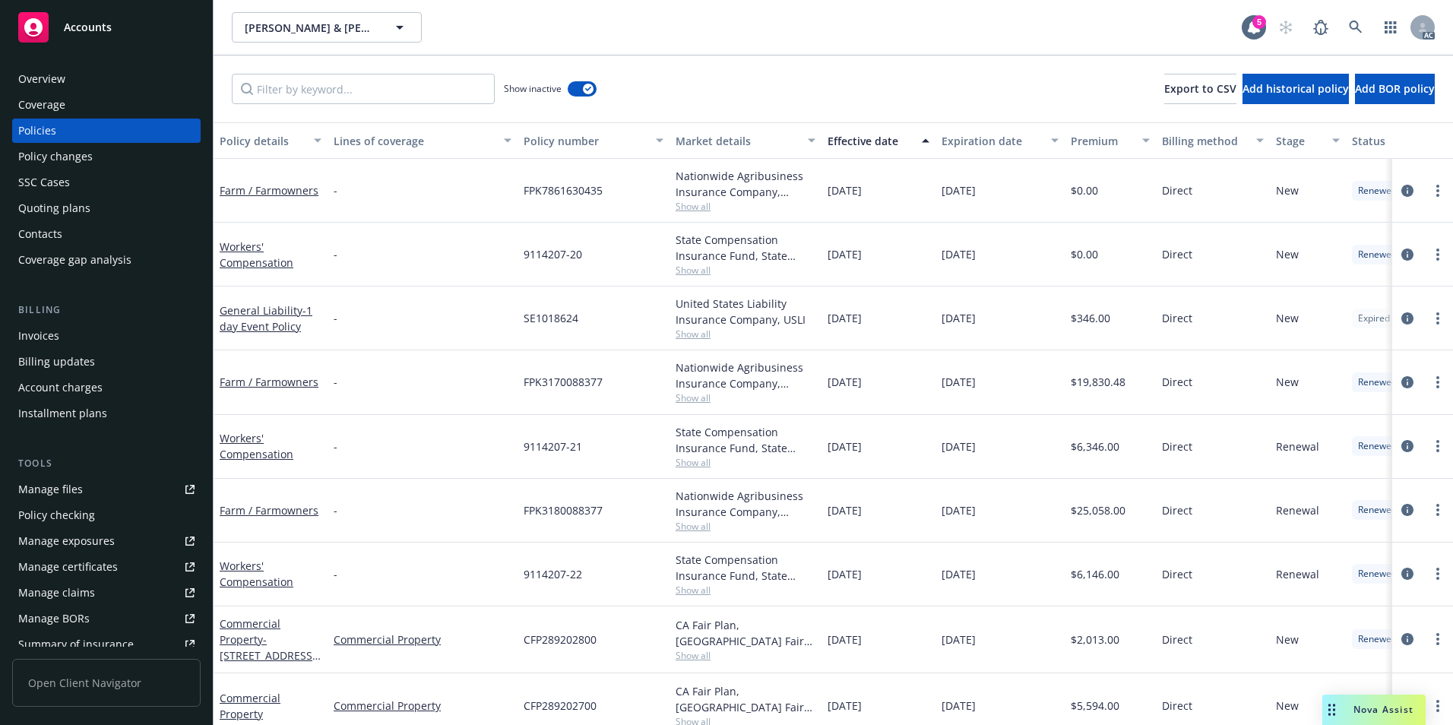
click at [887, 136] on div "Effective date" at bounding box center [870, 141] width 85 height 16
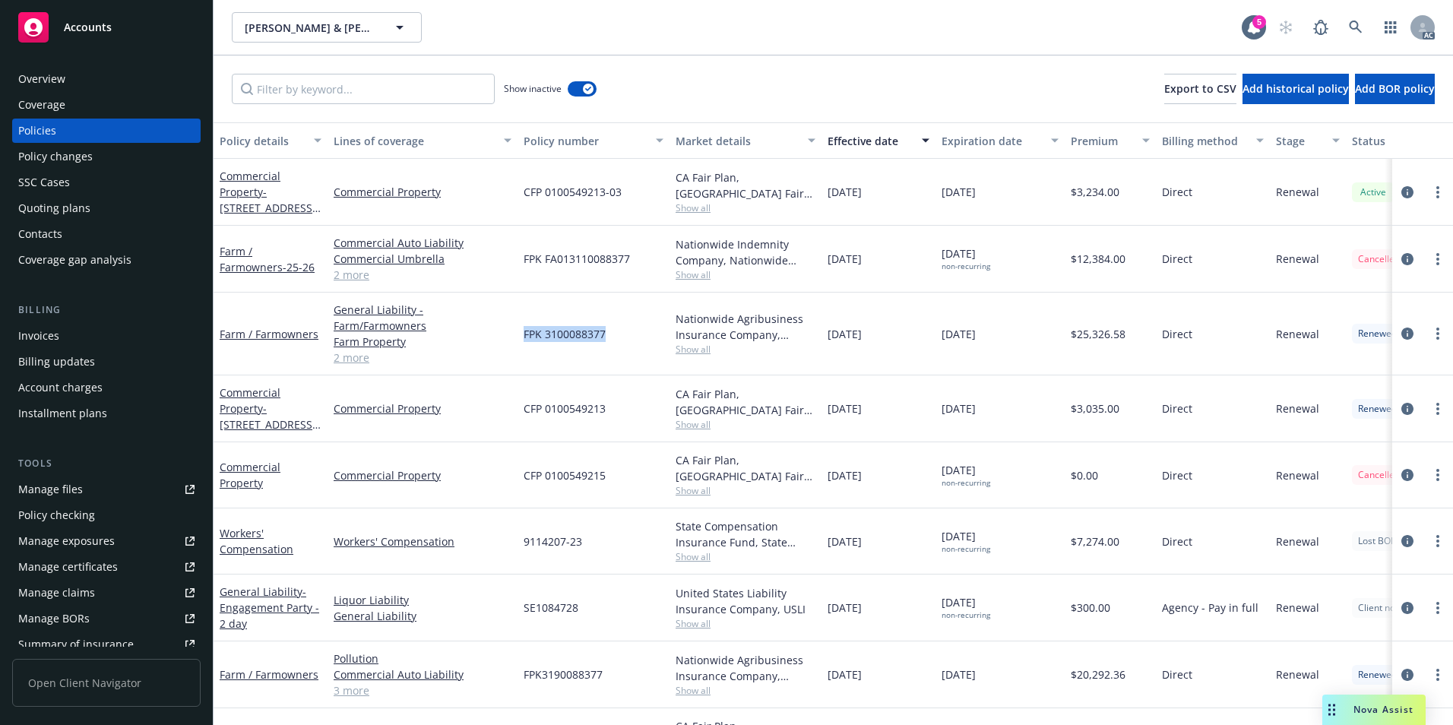
drag, startPoint x: 616, startPoint y: 345, endPoint x: 521, endPoint y: 344, distance: 95.0
click at [521, 344] on div "FPK 3100088377" at bounding box center [594, 334] width 152 height 83
copy span "FPK 3100088377"
click at [1355, 18] on link at bounding box center [1356, 27] width 30 height 30
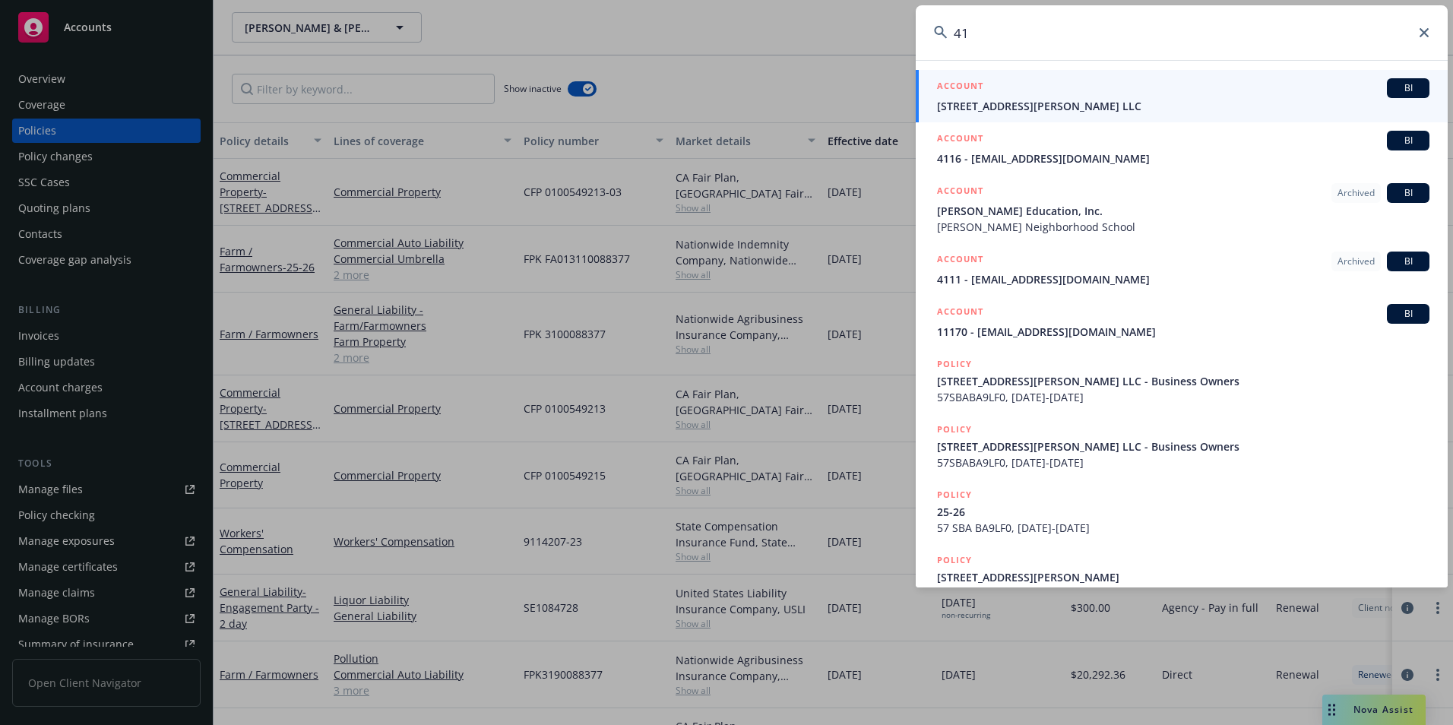
type input "4"
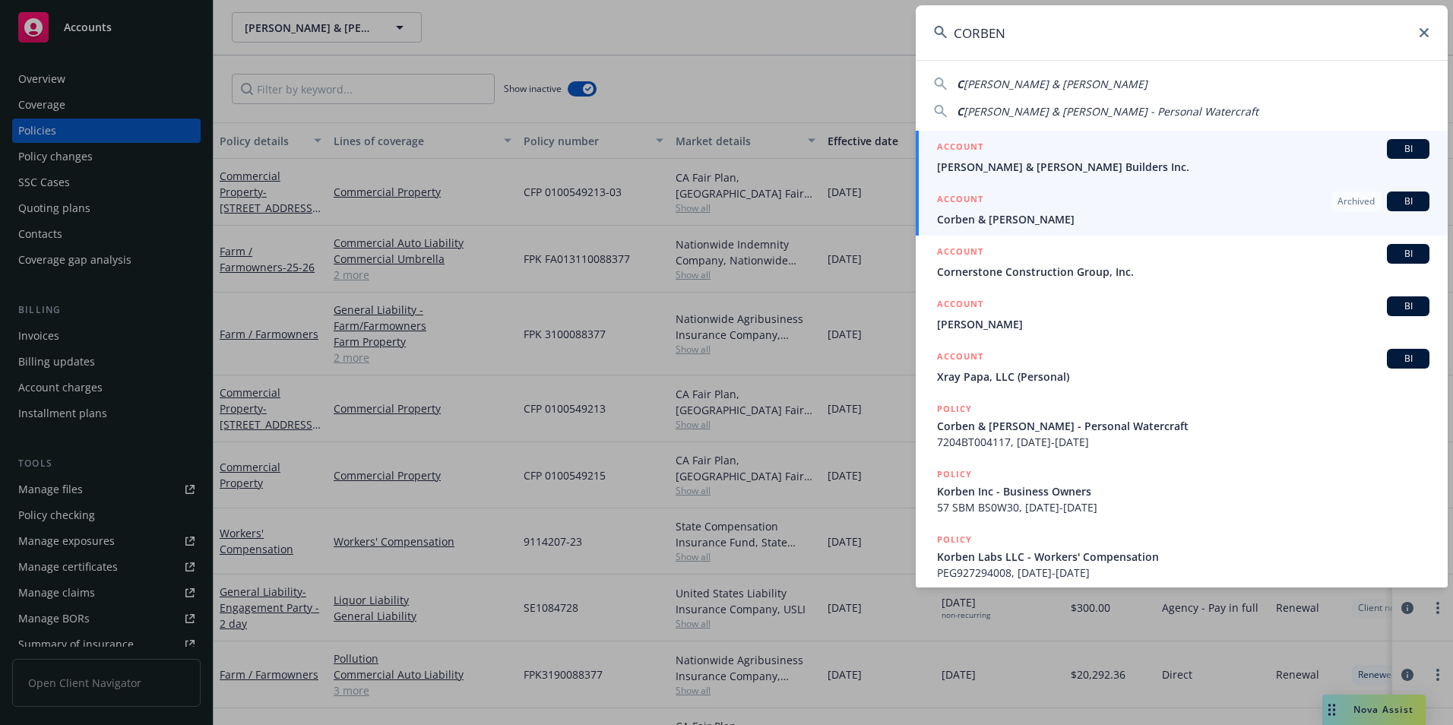
type input "CORBEN"
click at [995, 210] on div "ACCOUNT Archived BI" at bounding box center [1183, 202] width 492 height 20
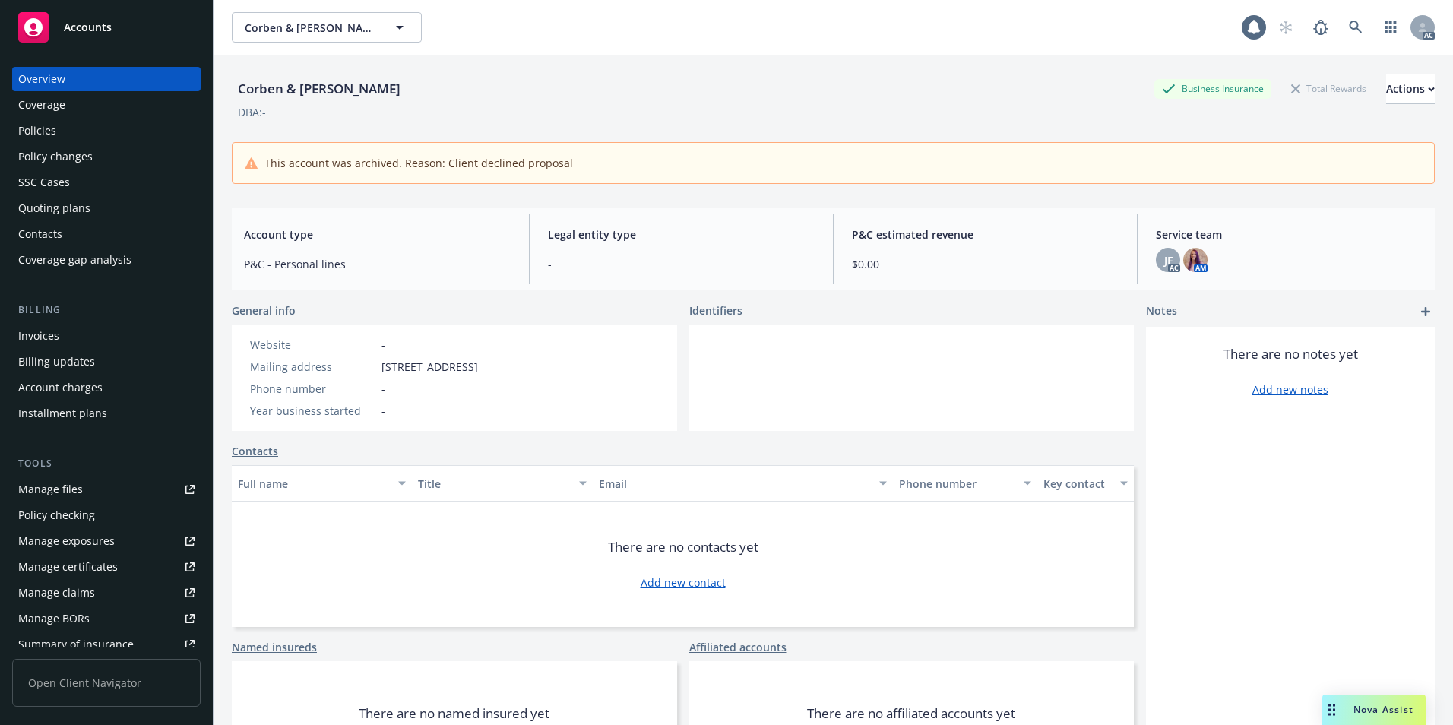
click at [110, 130] on div "Policies" at bounding box center [106, 131] width 176 height 24
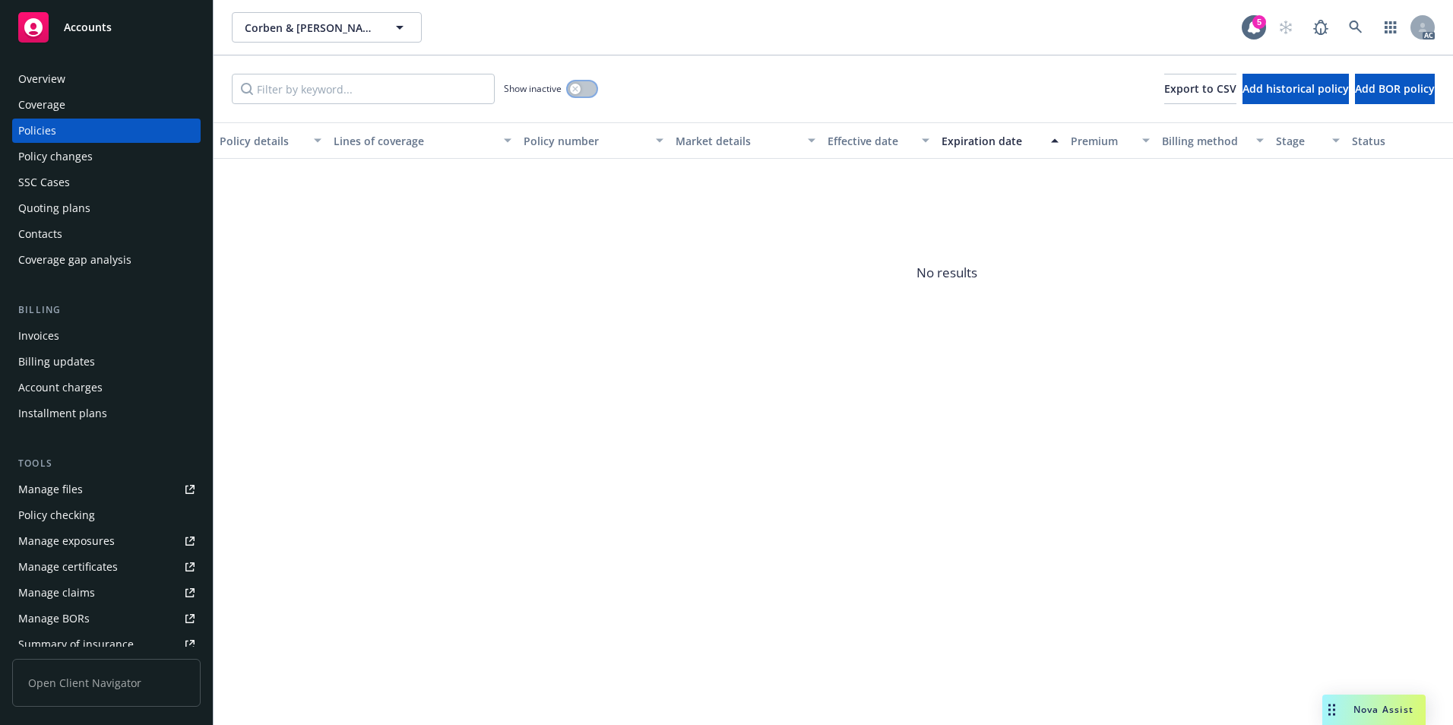
click at [587, 90] on button "button" at bounding box center [582, 88] width 29 height 15
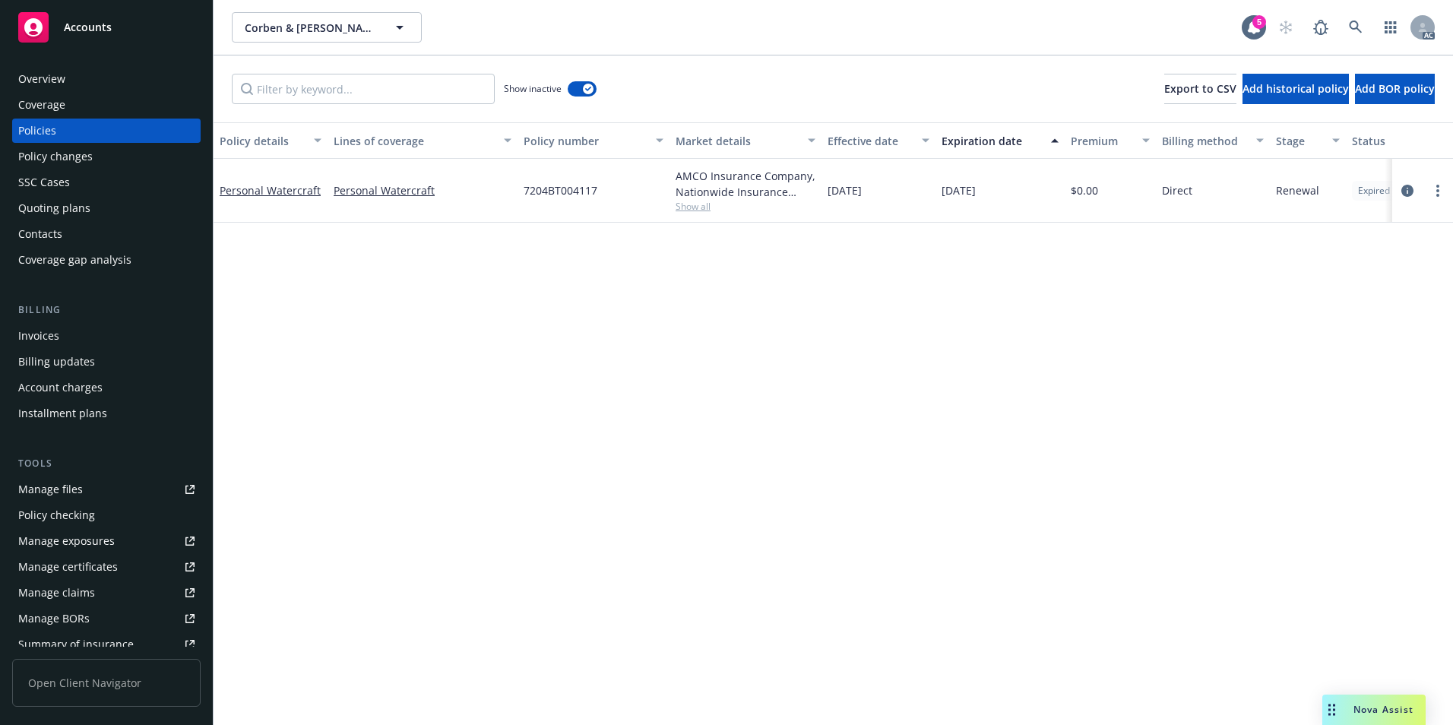
click at [853, 141] on div "Effective date" at bounding box center [870, 141] width 85 height 16
drag, startPoint x: 521, startPoint y: 201, endPoint x: 594, endPoint y: 203, distance: 73.0
click at [594, 203] on div "7204BT004117" at bounding box center [594, 191] width 152 height 64
copy span "7204BT004117"
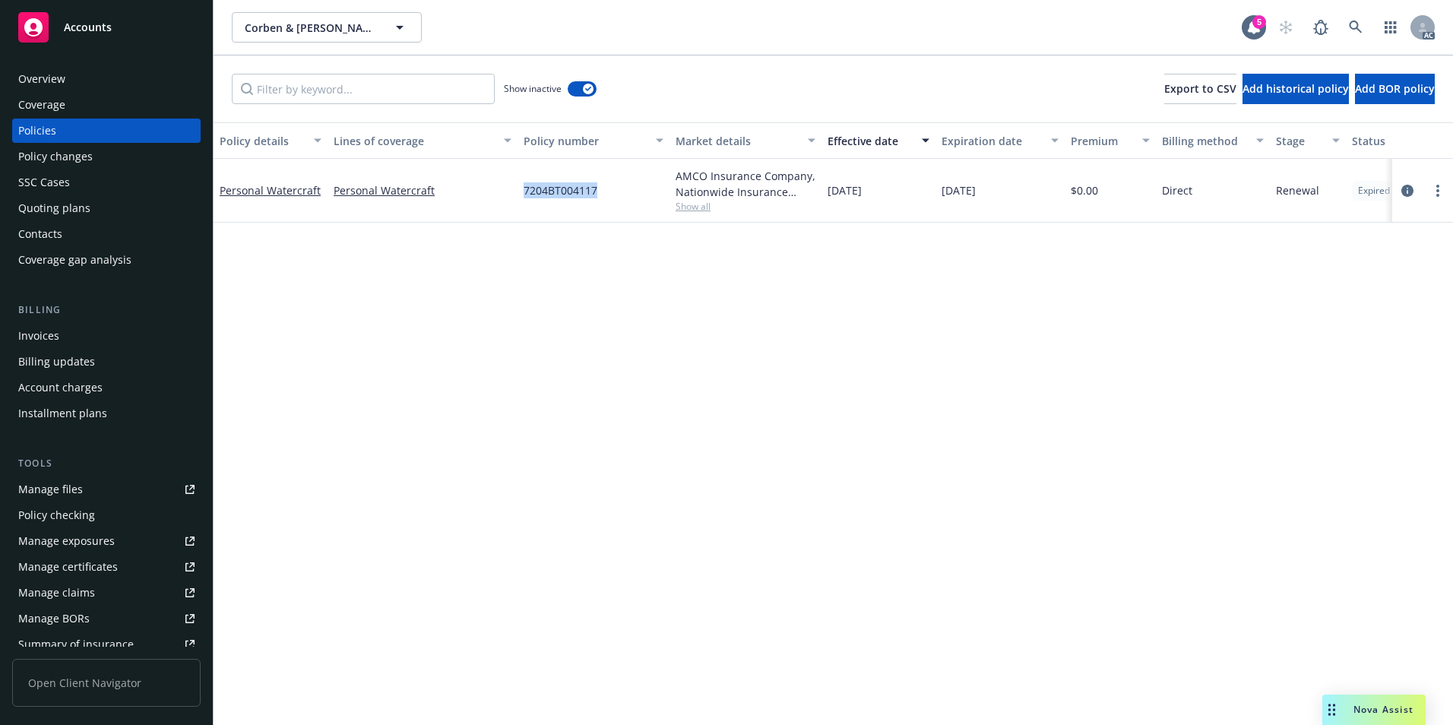
click at [605, 190] on div "7204BT004117" at bounding box center [594, 191] width 152 height 64
drag, startPoint x: 568, startPoint y: 265, endPoint x: 518, endPoint y: 236, distance: 57.6
click at [565, 264] on div "Policy details Lines of coverage Policy number Market details Effective date Ex…" at bounding box center [833, 423] width 1239 height 603
click at [465, 229] on div "Policy details Lines of coverage Policy number Market details Effective date Ex…" at bounding box center [833, 423] width 1239 height 603
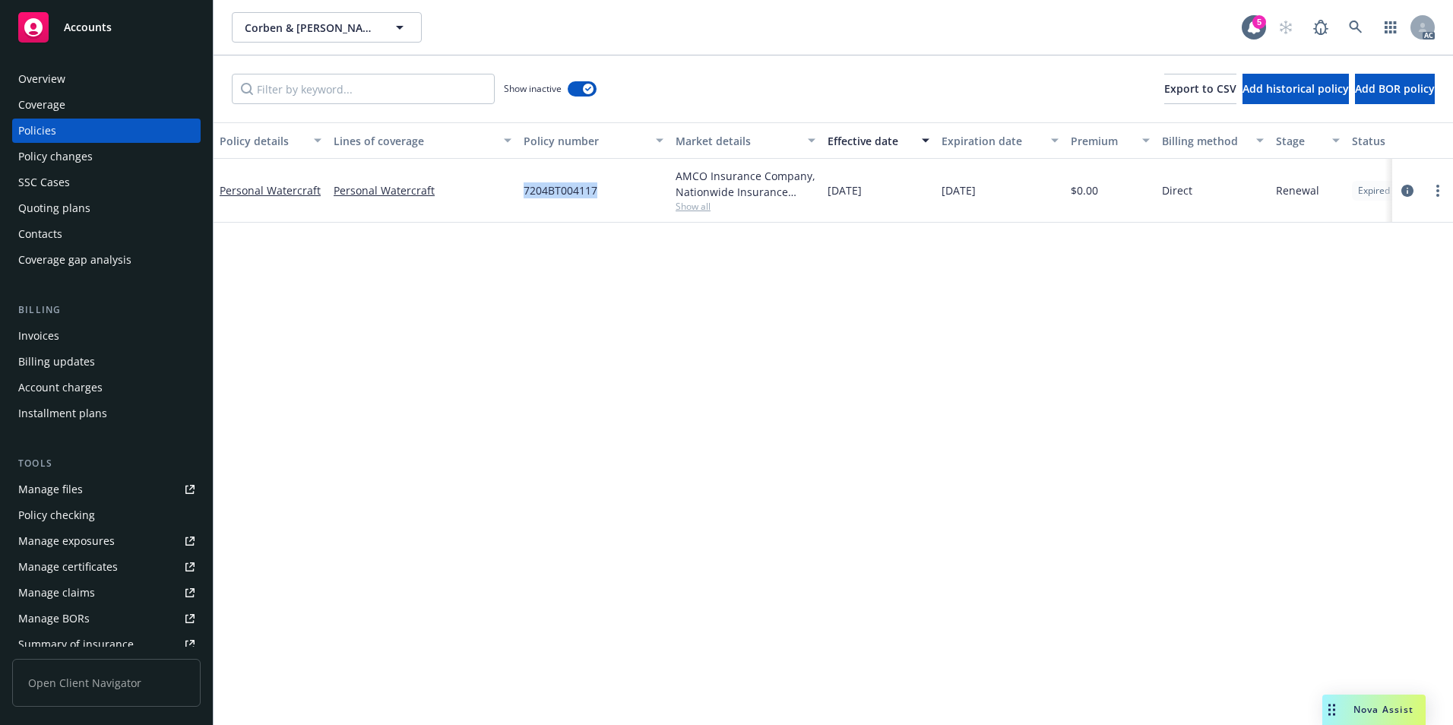
drag, startPoint x: 521, startPoint y: 198, endPoint x: 598, endPoint y: 202, distance: 76.8
click at [598, 202] on div "7204BT004117" at bounding box center [594, 191] width 152 height 64
copy span "7204BT004117"
click at [1360, 20] on link at bounding box center [1356, 27] width 30 height 30
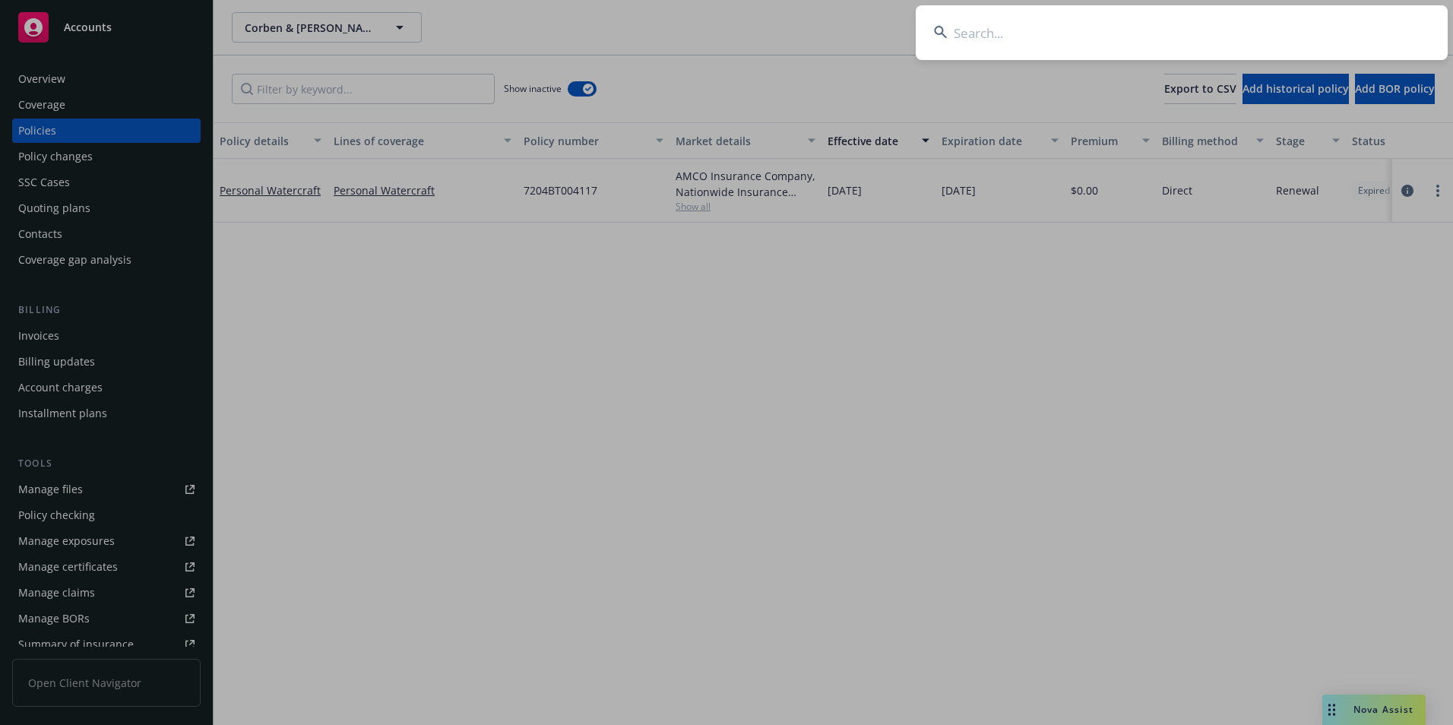
click at [1272, 26] on input at bounding box center [1182, 32] width 532 height 55
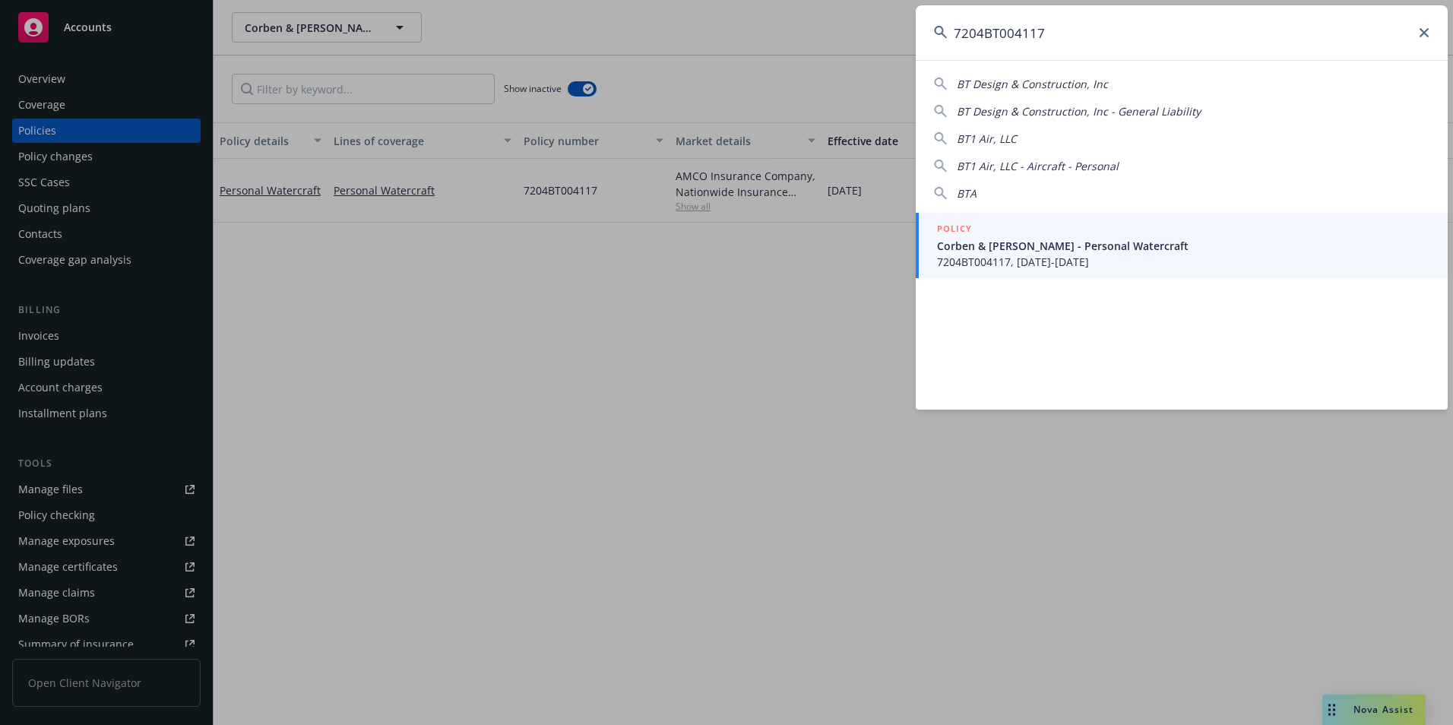
type input "7204BT004117"
click at [1038, 255] on span "7204BT004117, [DATE]-[DATE]" at bounding box center [1183, 262] width 492 height 16
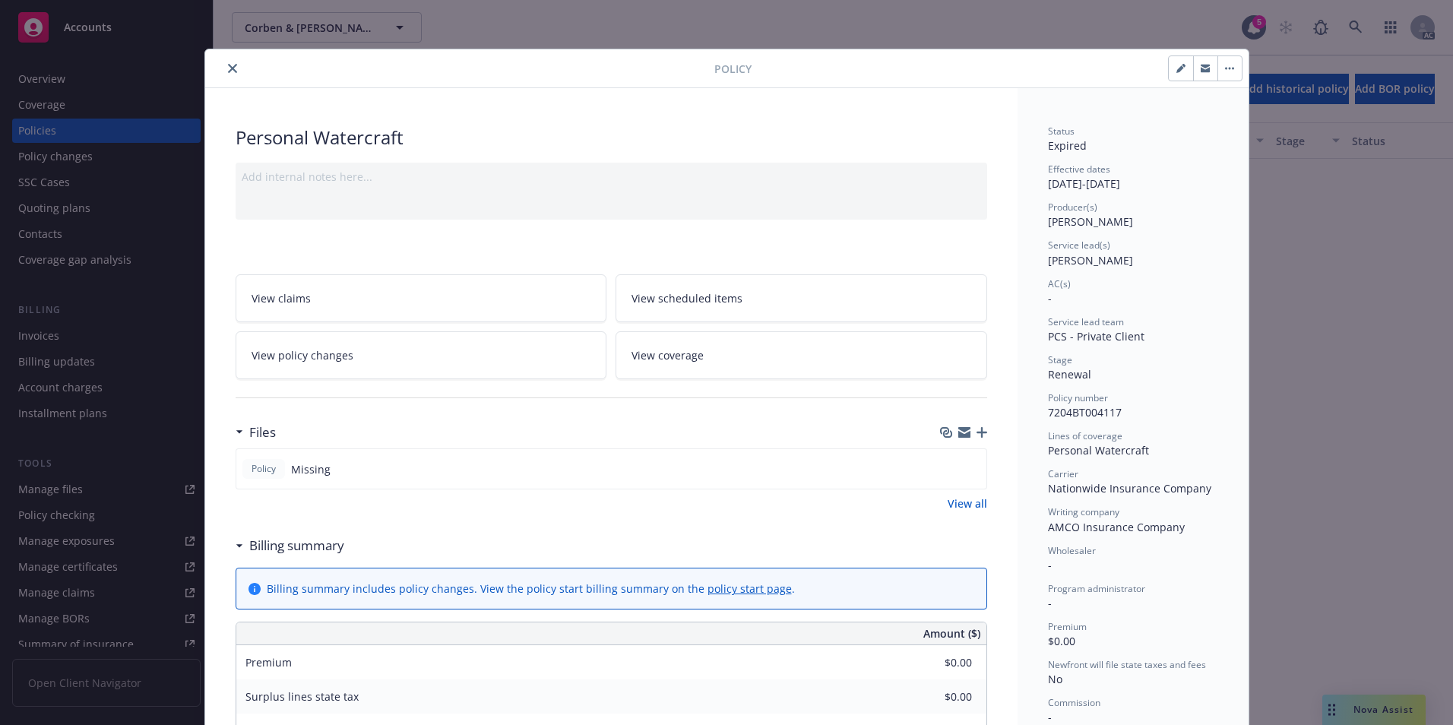
click at [228, 71] on icon "close" at bounding box center [232, 68] width 9 height 9
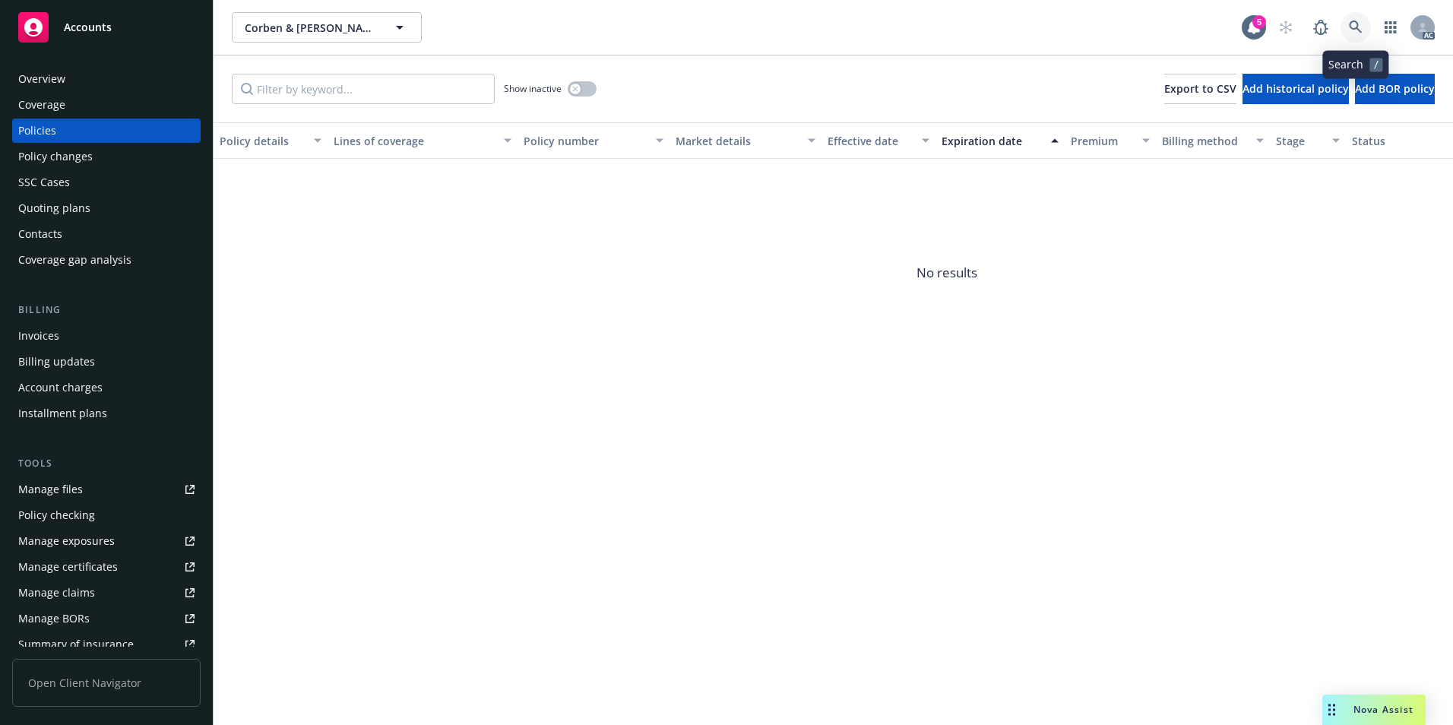
click at [1351, 24] on icon at bounding box center [1355, 27] width 13 height 13
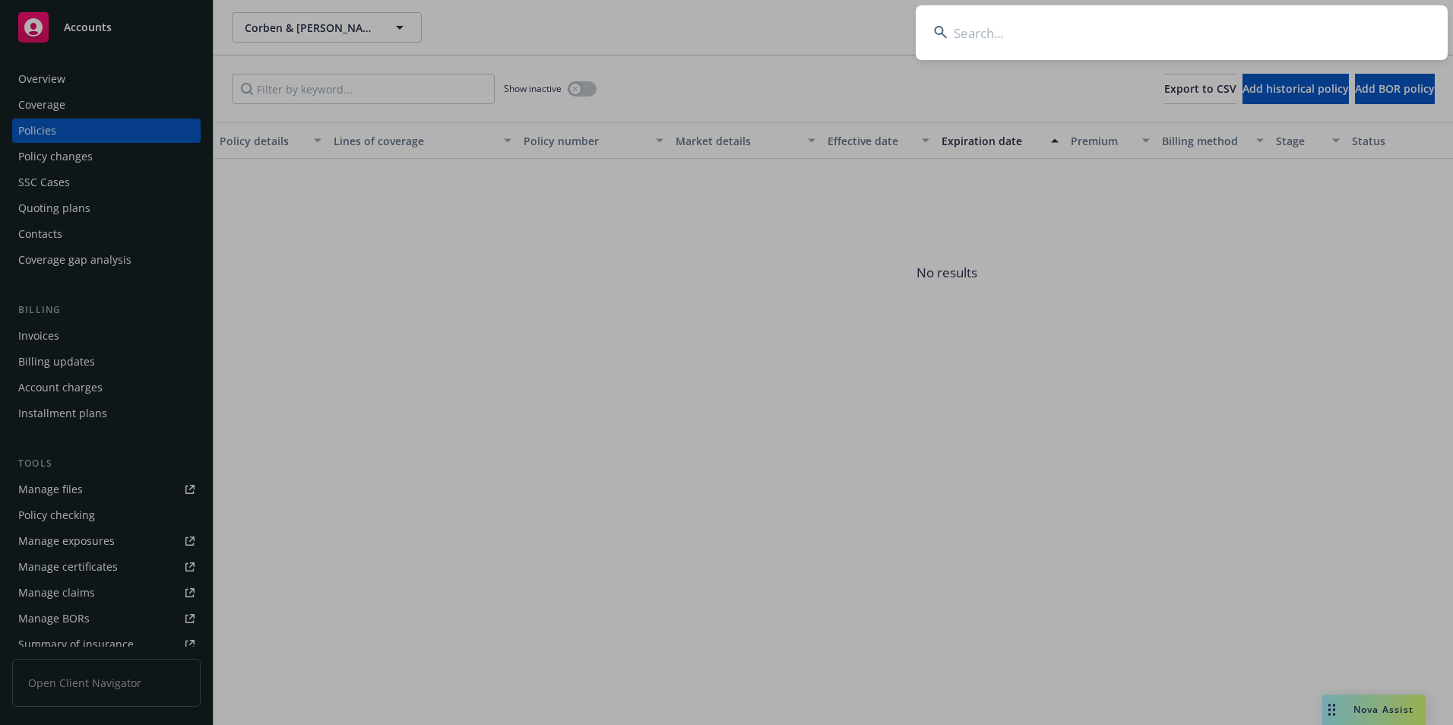
click at [1306, 36] on input at bounding box center [1182, 32] width 532 height 55
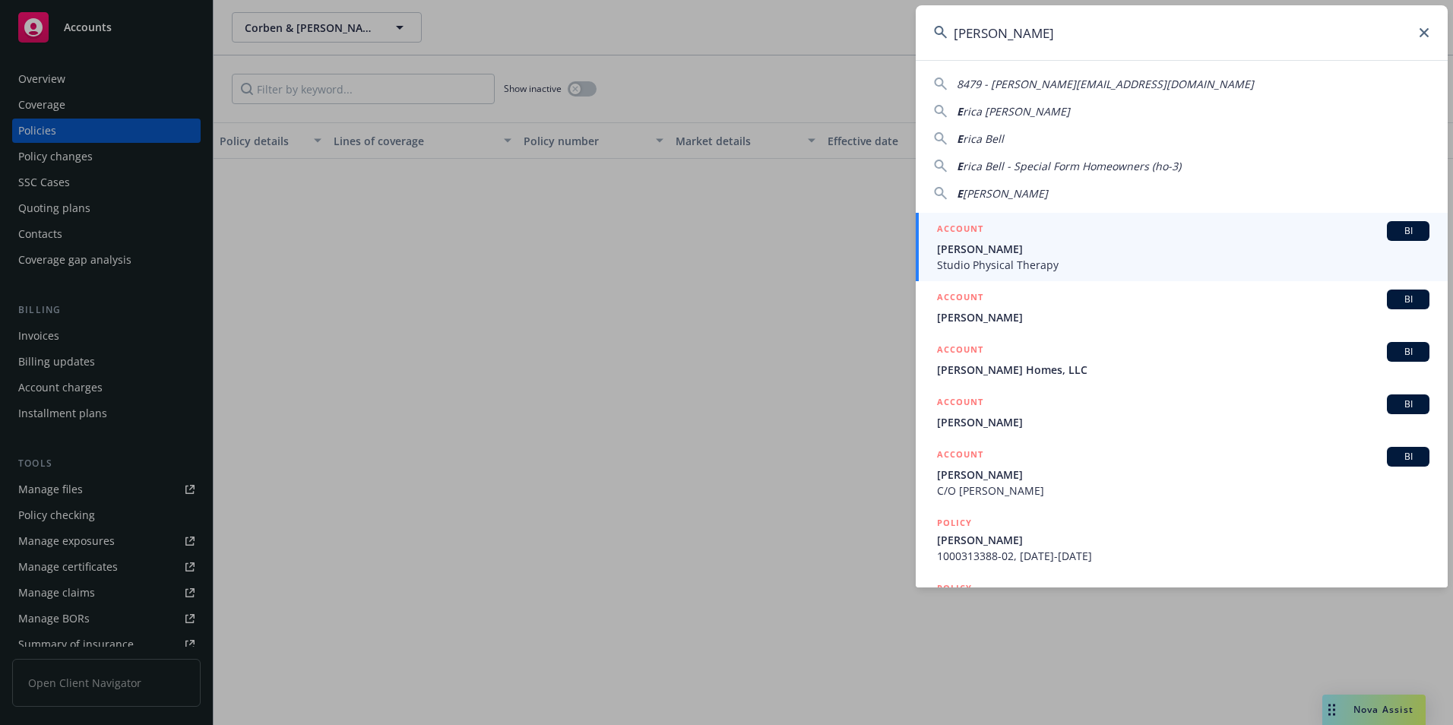
type input "[PERSON_NAME]"
click at [1104, 252] on span "[PERSON_NAME]" at bounding box center [1183, 249] width 492 height 16
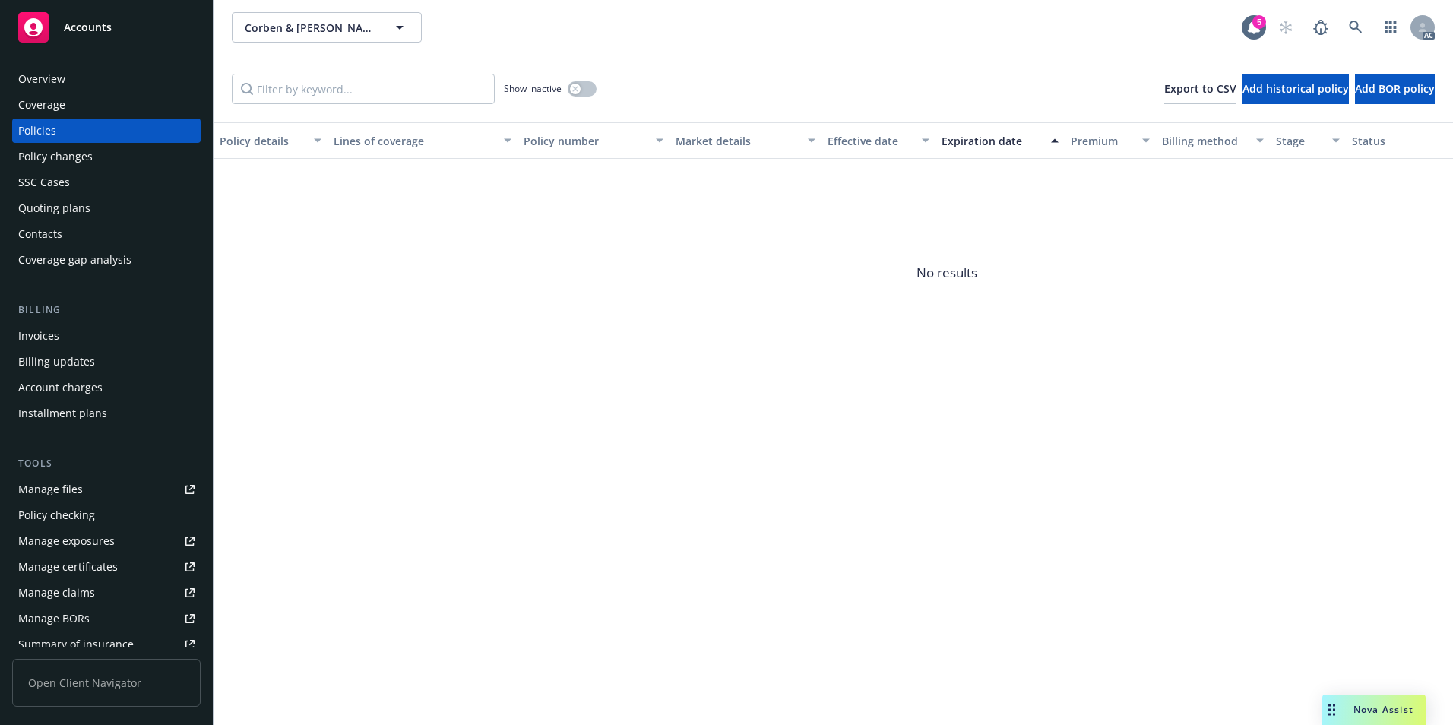
click at [64, 135] on div "Policies" at bounding box center [106, 131] width 176 height 24
click at [1356, 20] on link at bounding box center [1356, 27] width 30 height 30
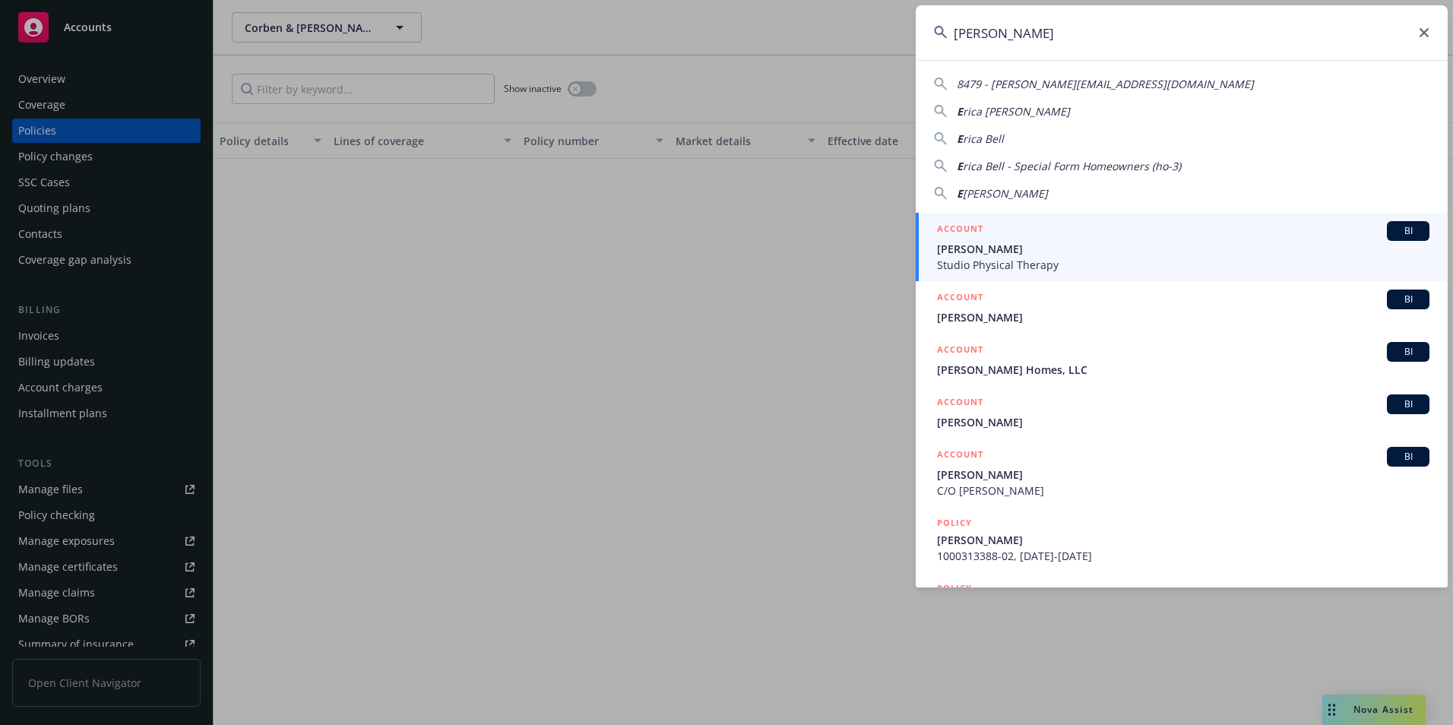
type input "[PERSON_NAME]"
click at [1163, 251] on span "[PERSON_NAME]" at bounding box center [1183, 249] width 492 height 16
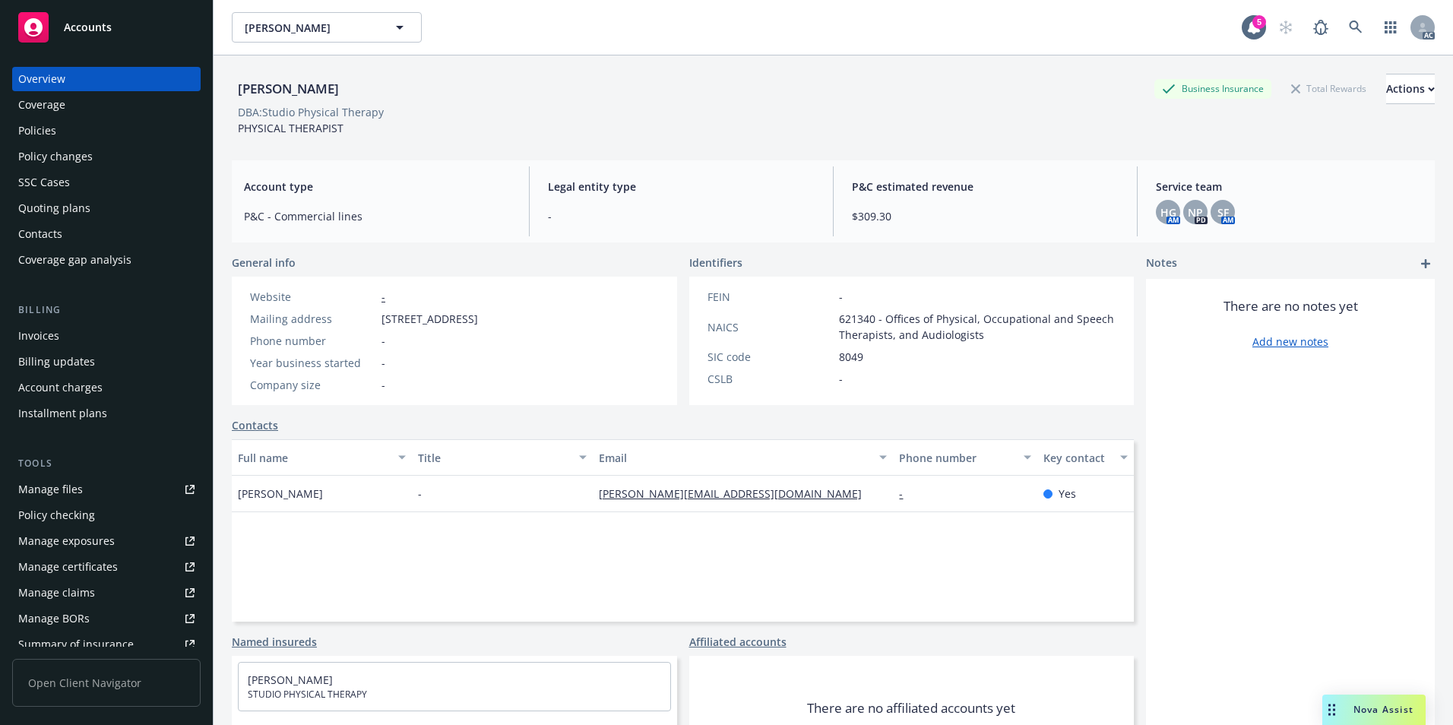
click at [72, 127] on div "Policies" at bounding box center [106, 131] width 176 height 24
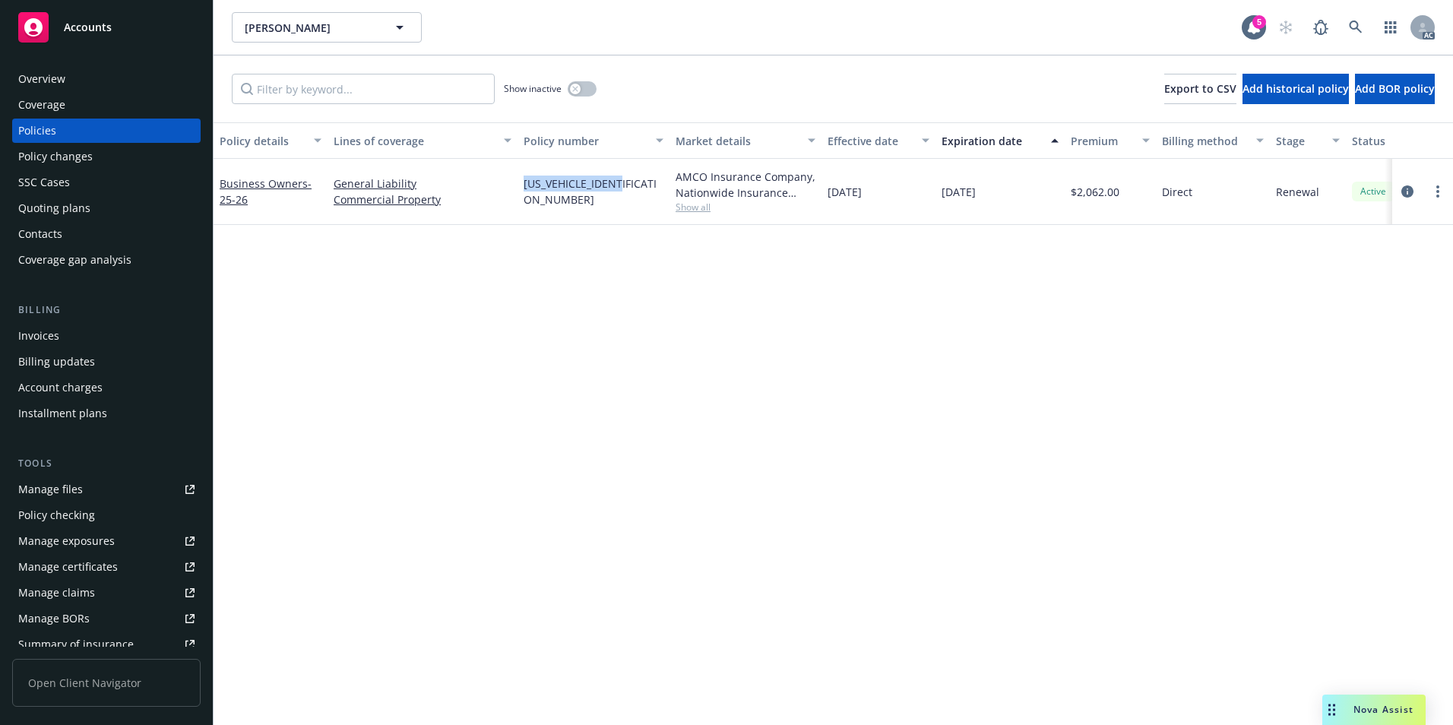
drag, startPoint x: 638, startPoint y: 199, endPoint x: 516, endPoint y: 207, distance: 122.6
click at [516, 207] on div "Business Owners - 25-26 General Liability Commercial Property [US_VEHICLE_IDENT…" at bounding box center [947, 192] width 1467 height 66
copy div "[US_VEHICLE_IDENTIFICATION_NUMBER]"
click at [524, 245] on div "Policy details Lines of coverage Policy number Market details Effective date Ex…" at bounding box center [833, 423] width 1239 height 603
drag, startPoint x: 516, startPoint y: 192, endPoint x: 628, endPoint y: 197, distance: 111.8
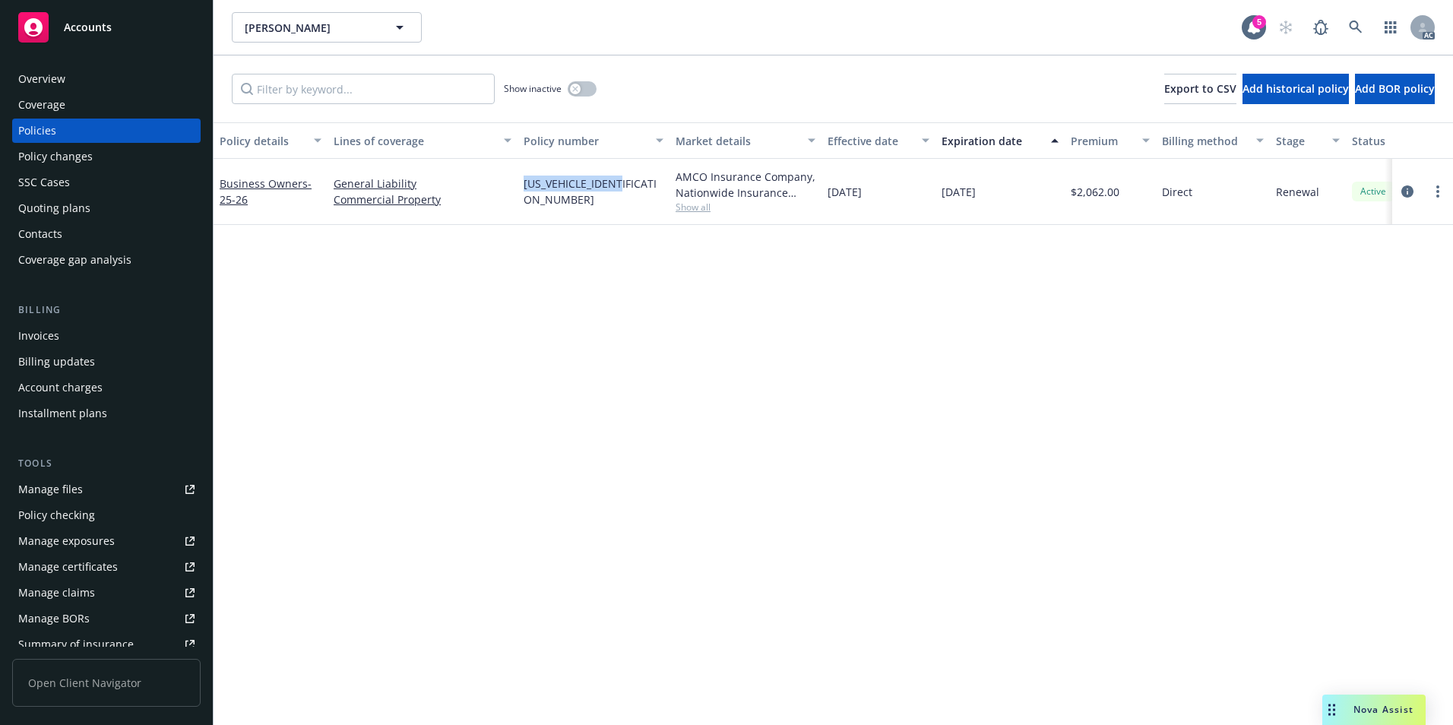
click at [628, 197] on div "Business Owners - 25-26 General Liability Commercial Property [US_VEHICLE_IDENT…" at bounding box center [947, 192] width 1467 height 66
copy div "[US_VEHICLE_IDENTIFICATION_NUMBER]"
click at [248, 185] on link "Business Owners - 25-26" at bounding box center [266, 191] width 92 height 30
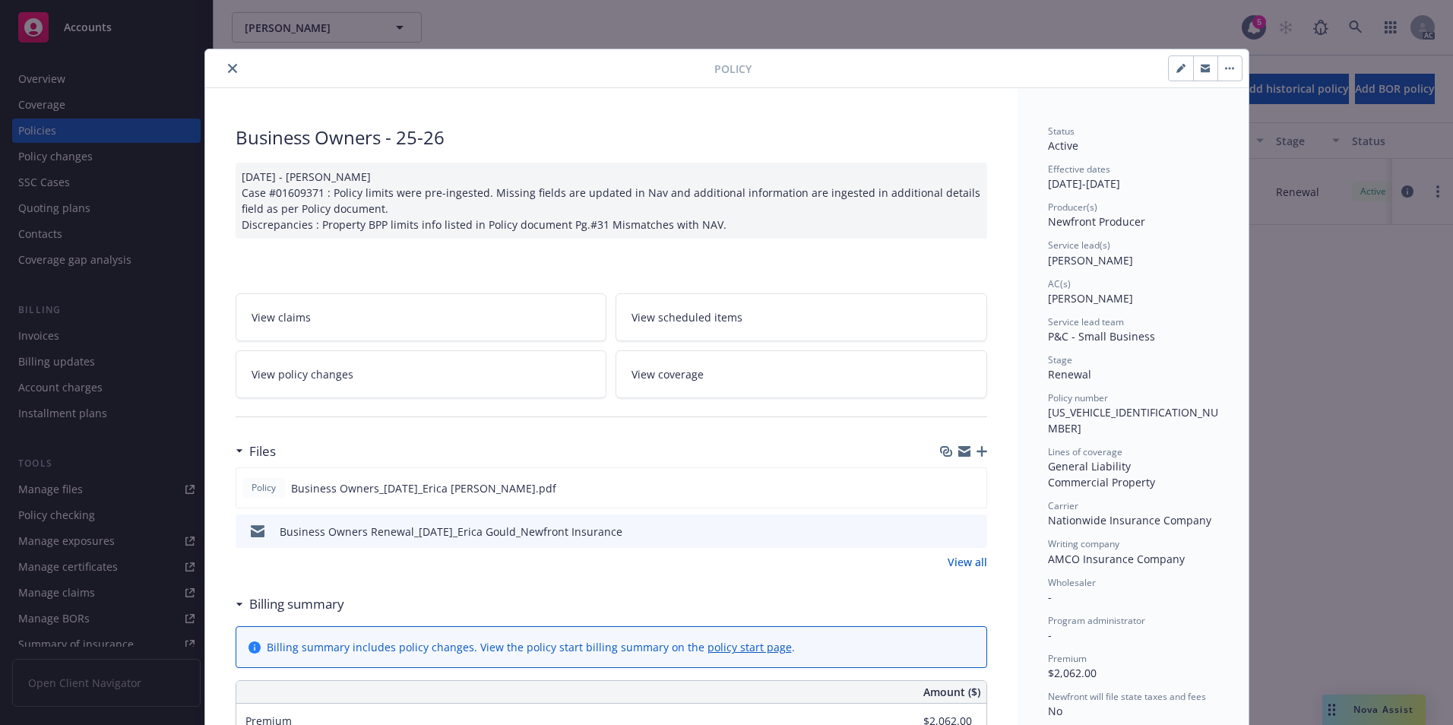
click at [229, 68] on icon "close" at bounding box center [232, 68] width 9 height 9
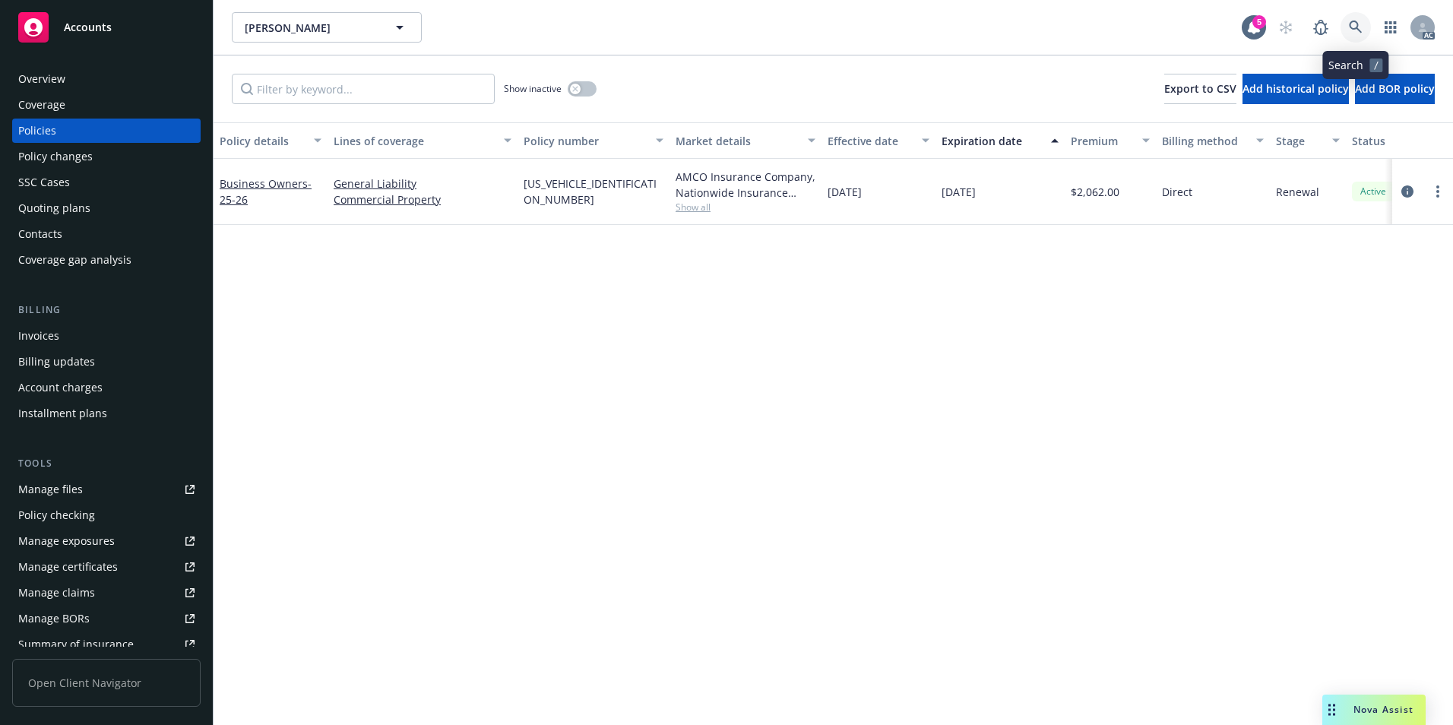
click at [1353, 14] on link at bounding box center [1356, 27] width 30 height 30
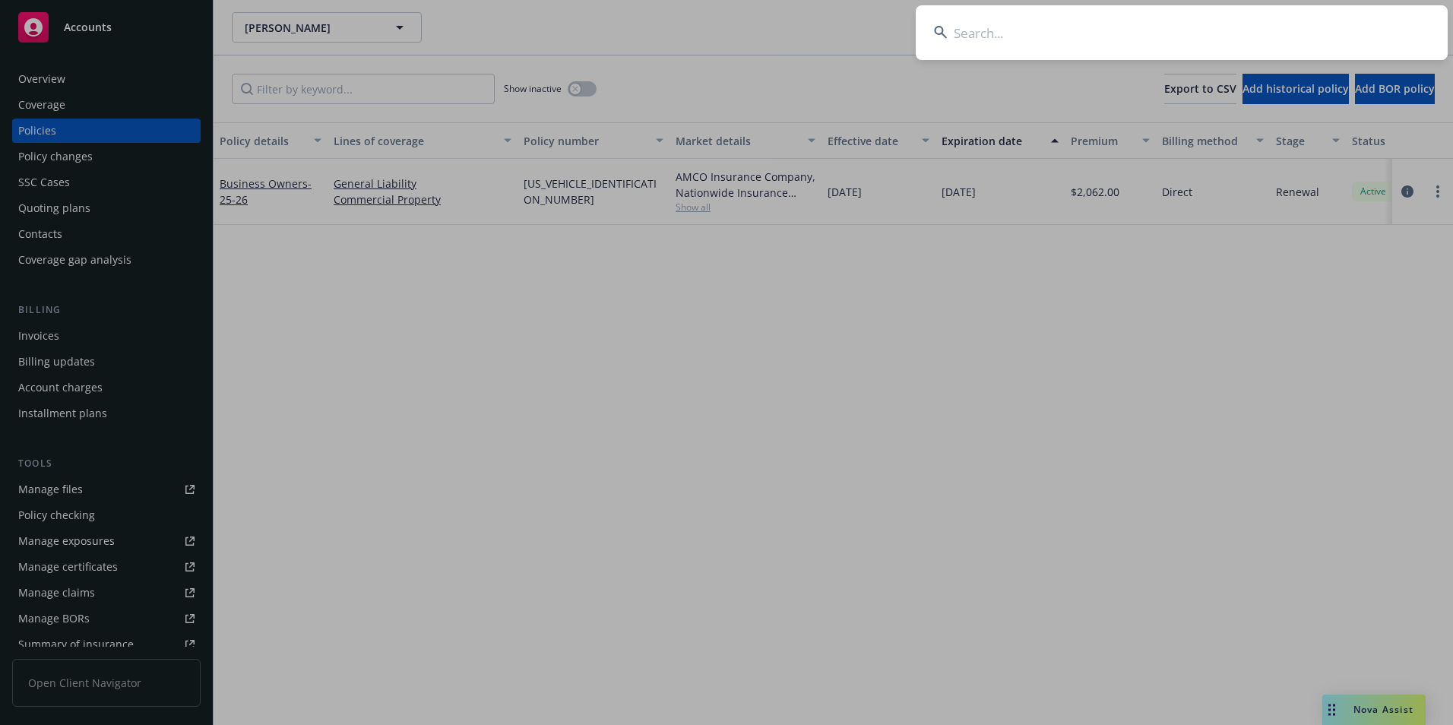
click at [1224, 29] on input at bounding box center [1182, 32] width 532 height 55
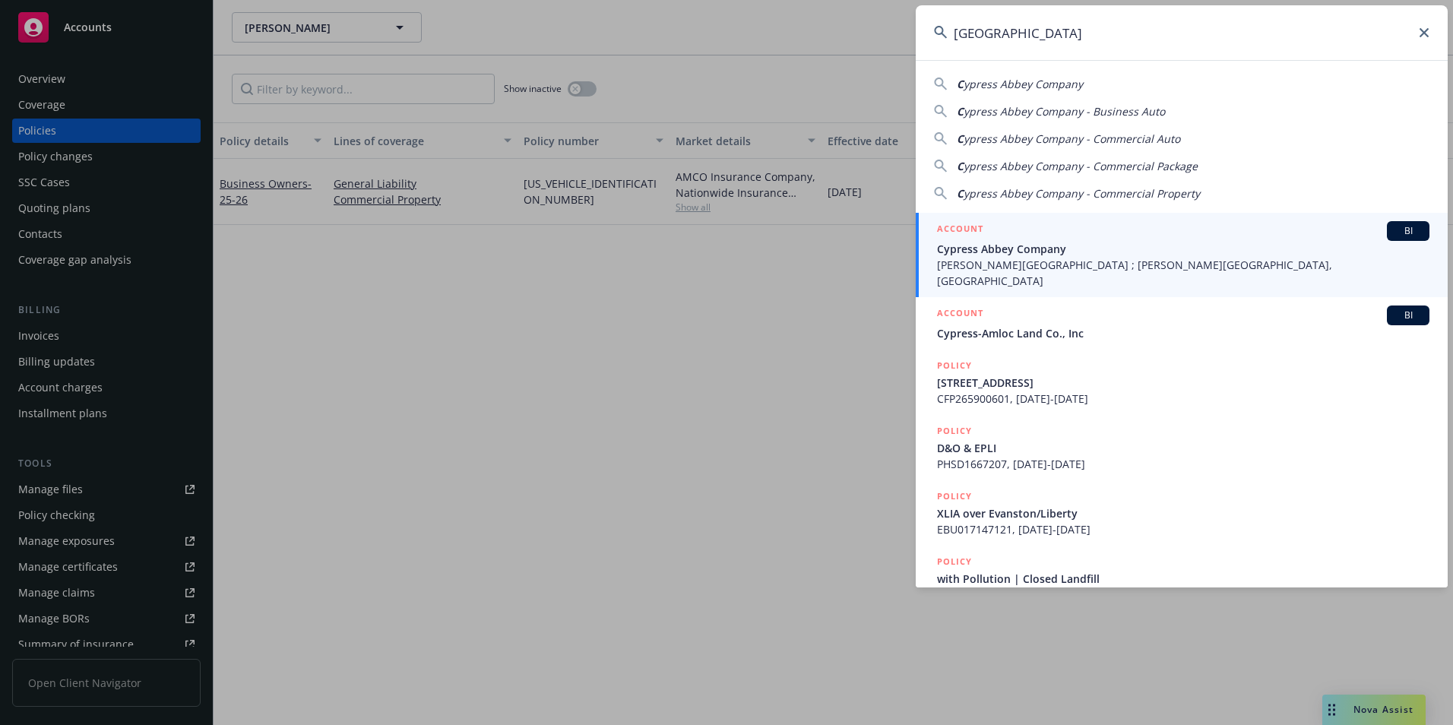
type input "[GEOGRAPHIC_DATA]"
click at [1086, 242] on span "Cypress Abbey Company" at bounding box center [1183, 249] width 492 height 16
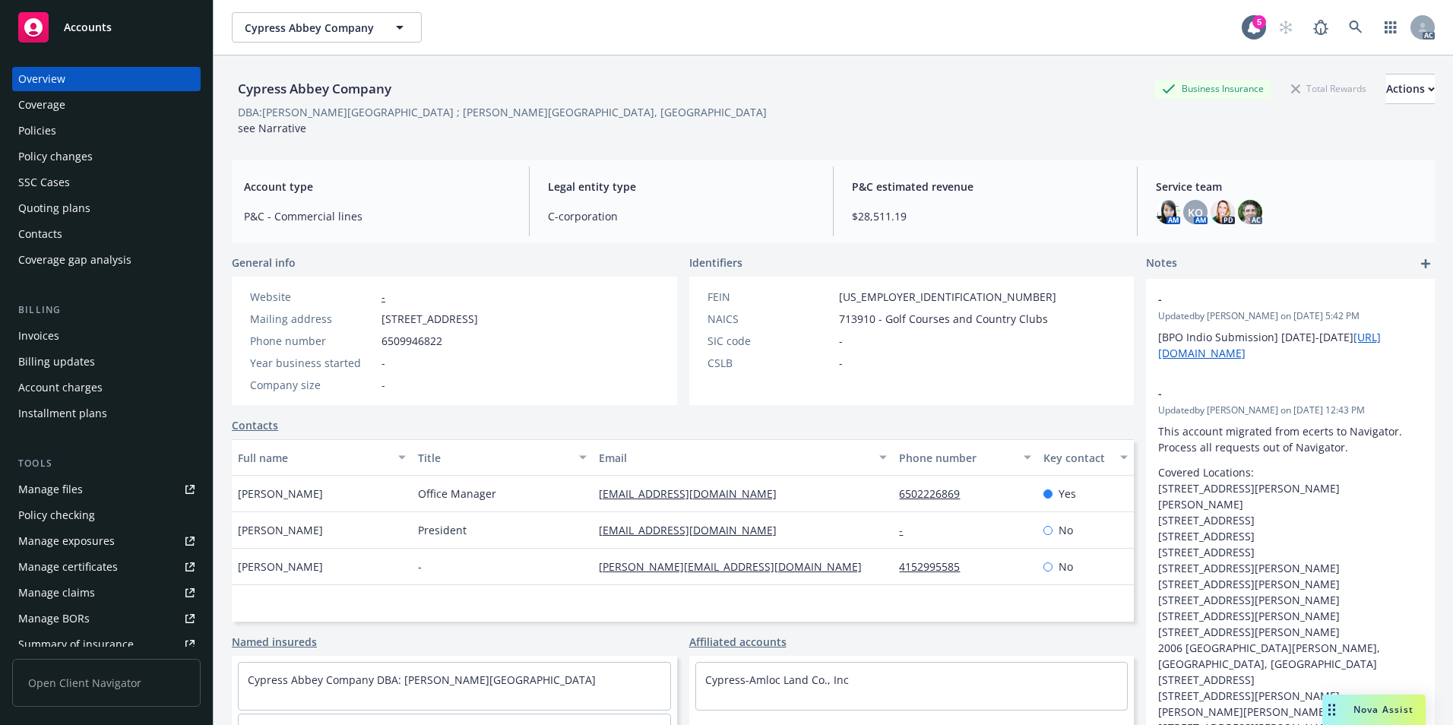
click at [64, 125] on div "Policies" at bounding box center [106, 131] width 176 height 24
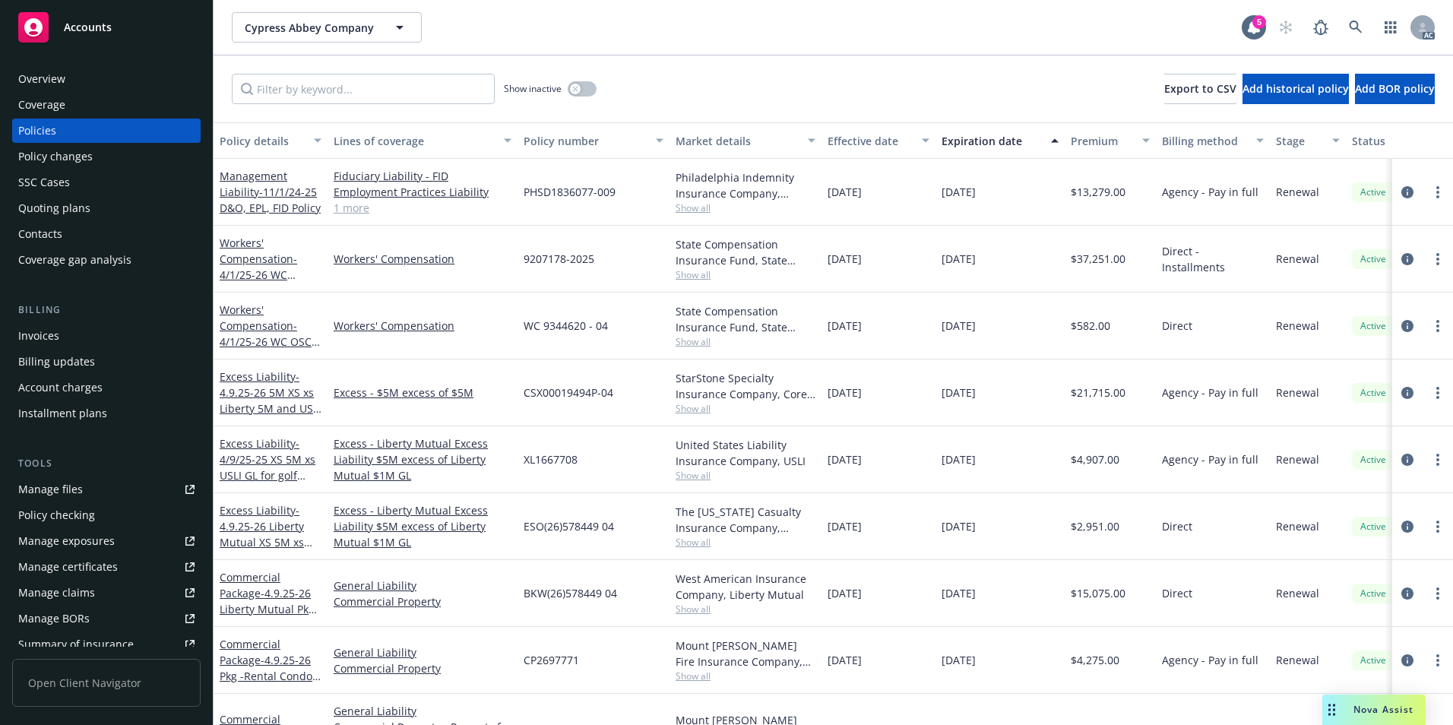
click at [875, 141] on div "Effective date" at bounding box center [870, 141] width 85 height 16
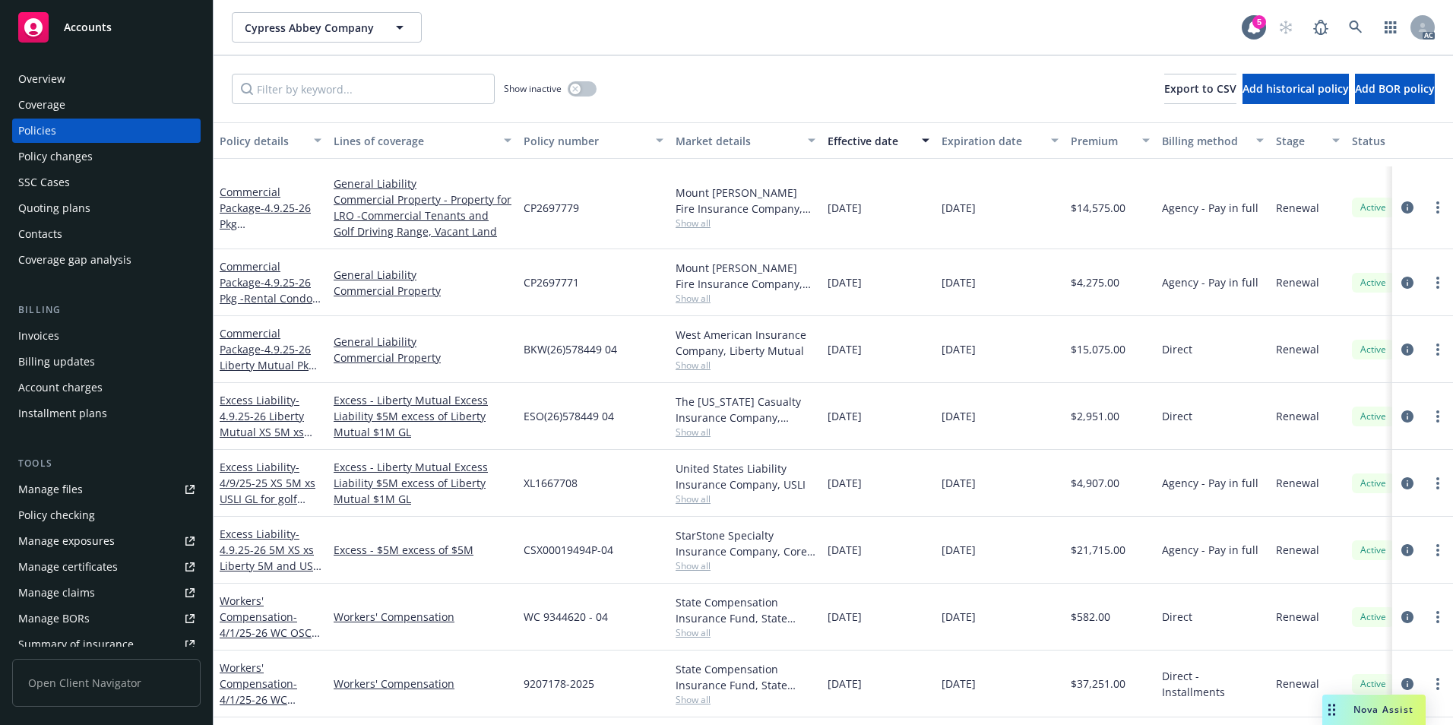
scroll to position [732, 0]
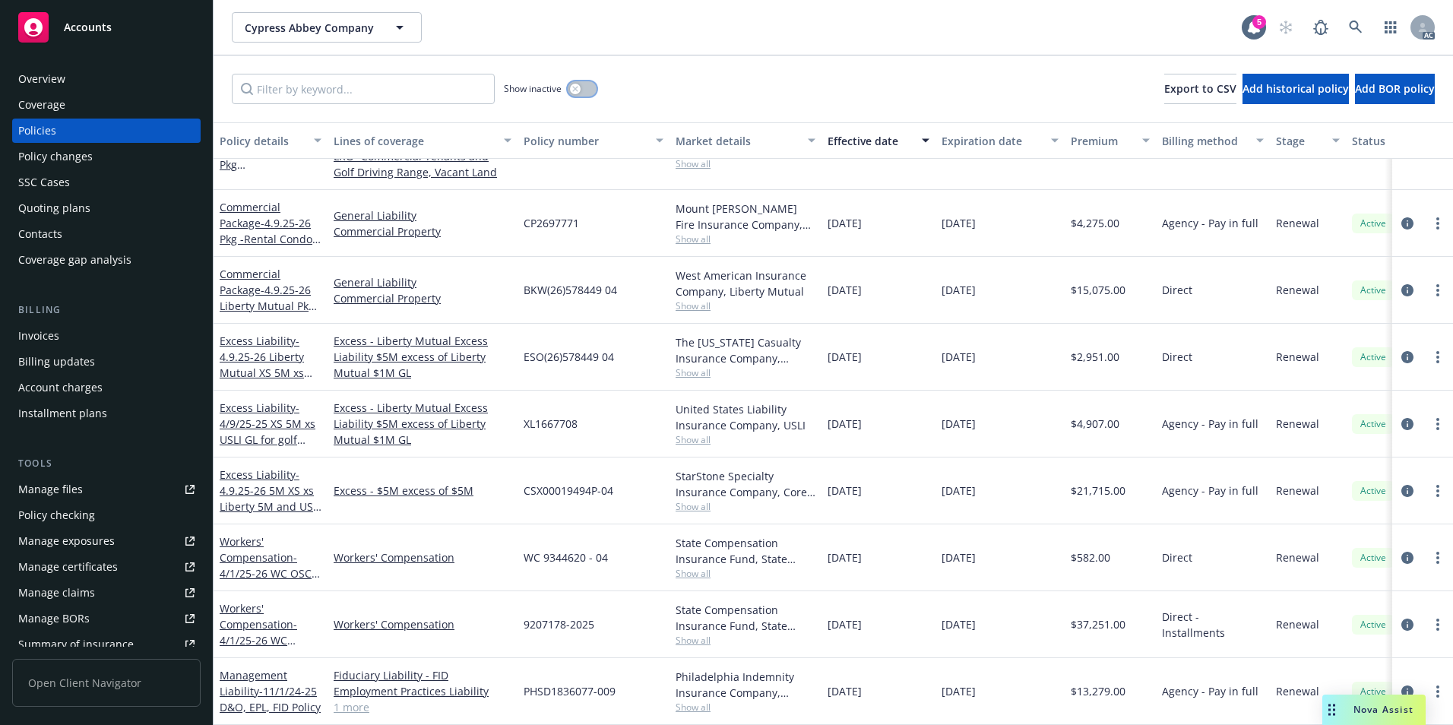
click at [587, 84] on button "button" at bounding box center [582, 88] width 29 height 15
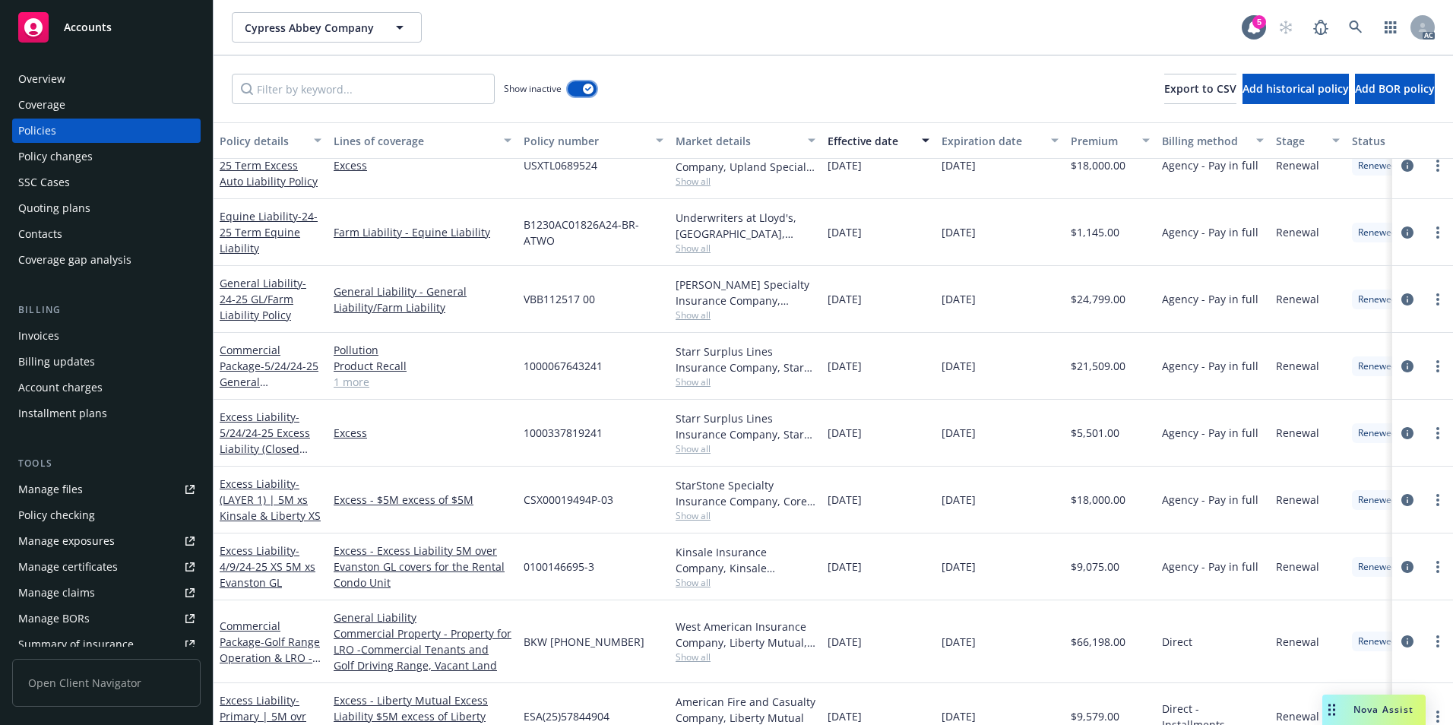
scroll to position [1866, 0]
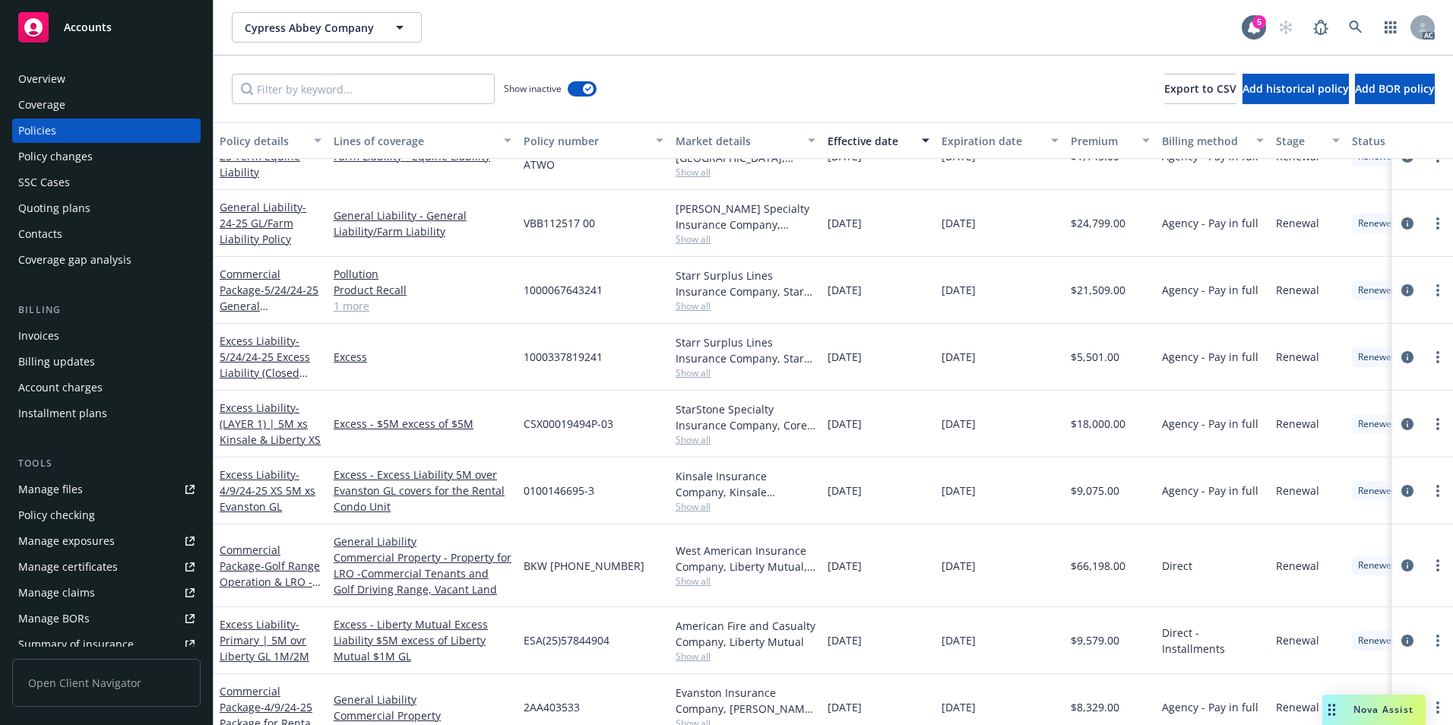
drag, startPoint x: 527, startPoint y: 576, endPoint x: 627, endPoint y: 587, distance: 101.0
click at [627, 587] on div "BKW [PHONE_NUMBER]" at bounding box center [594, 565] width 152 height 83
copy span "BKW [PHONE_NUMBER]"
